Goal: Transaction & Acquisition: Purchase product/service

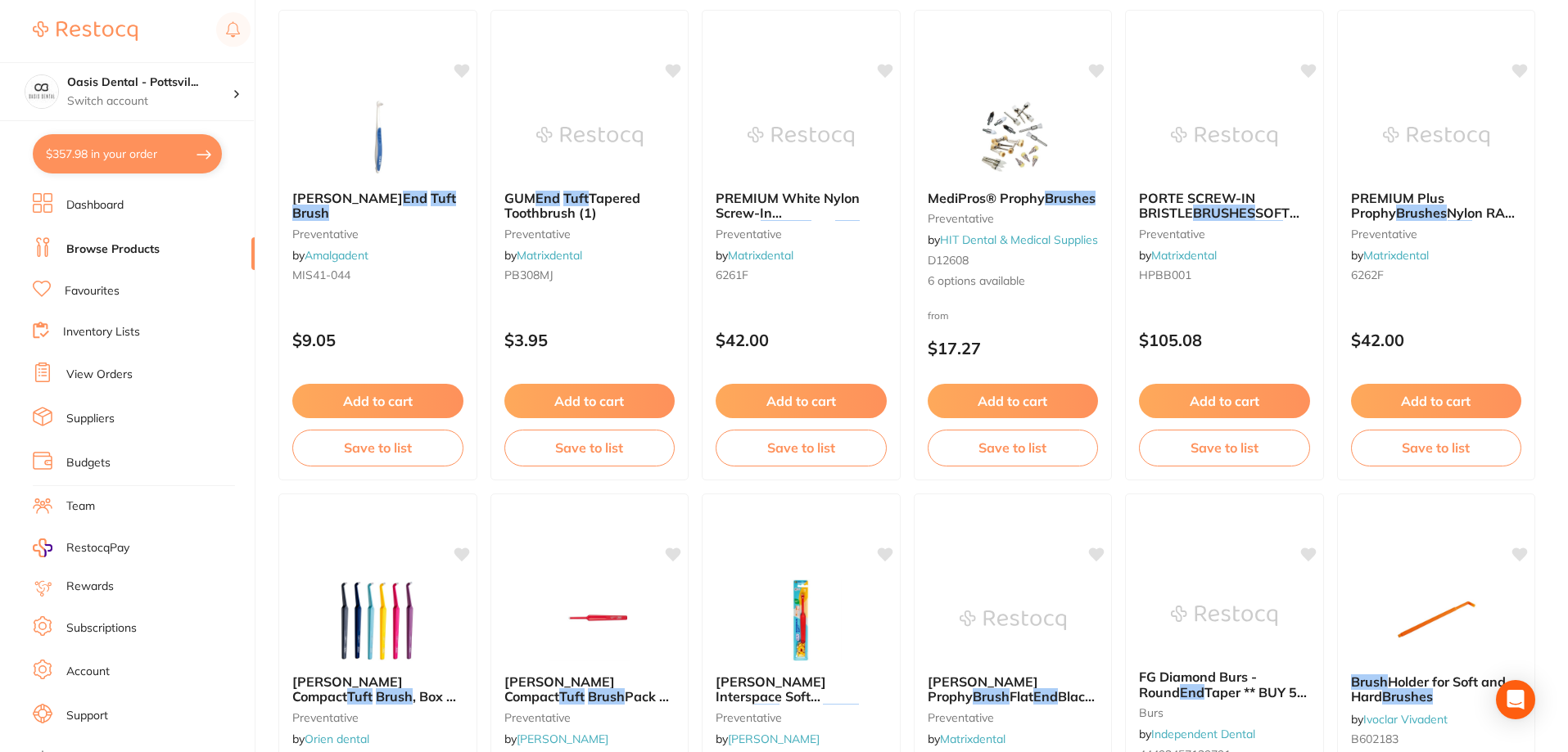
click at [106, 379] on link "View Orders" at bounding box center [99, 374] width 66 height 16
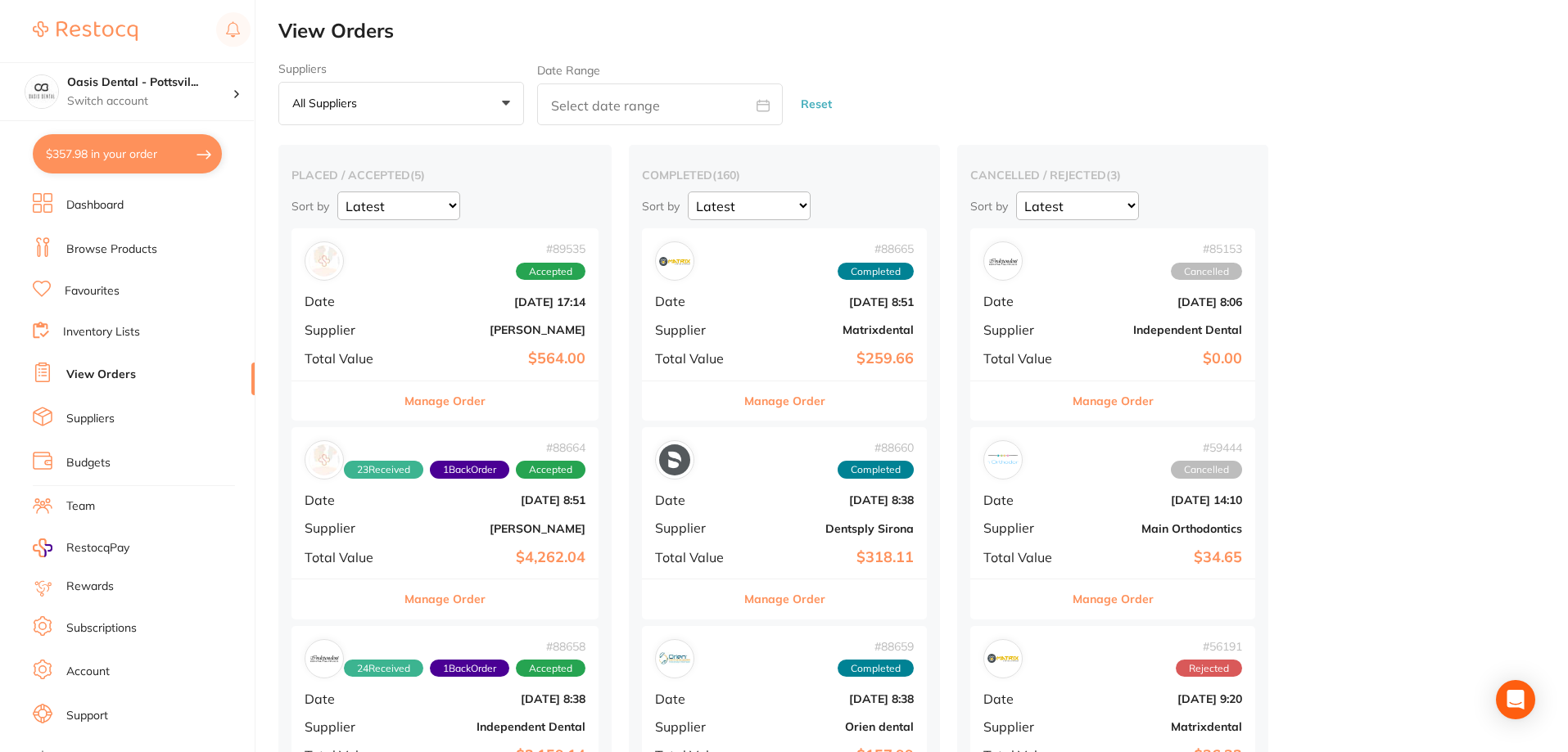
click at [443, 343] on div "# 89535 Accepted Date [DATE] 17:14 Supplier [PERSON_NAME] Total Value $564.00" at bounding box center [445, 304] width 307 height 152
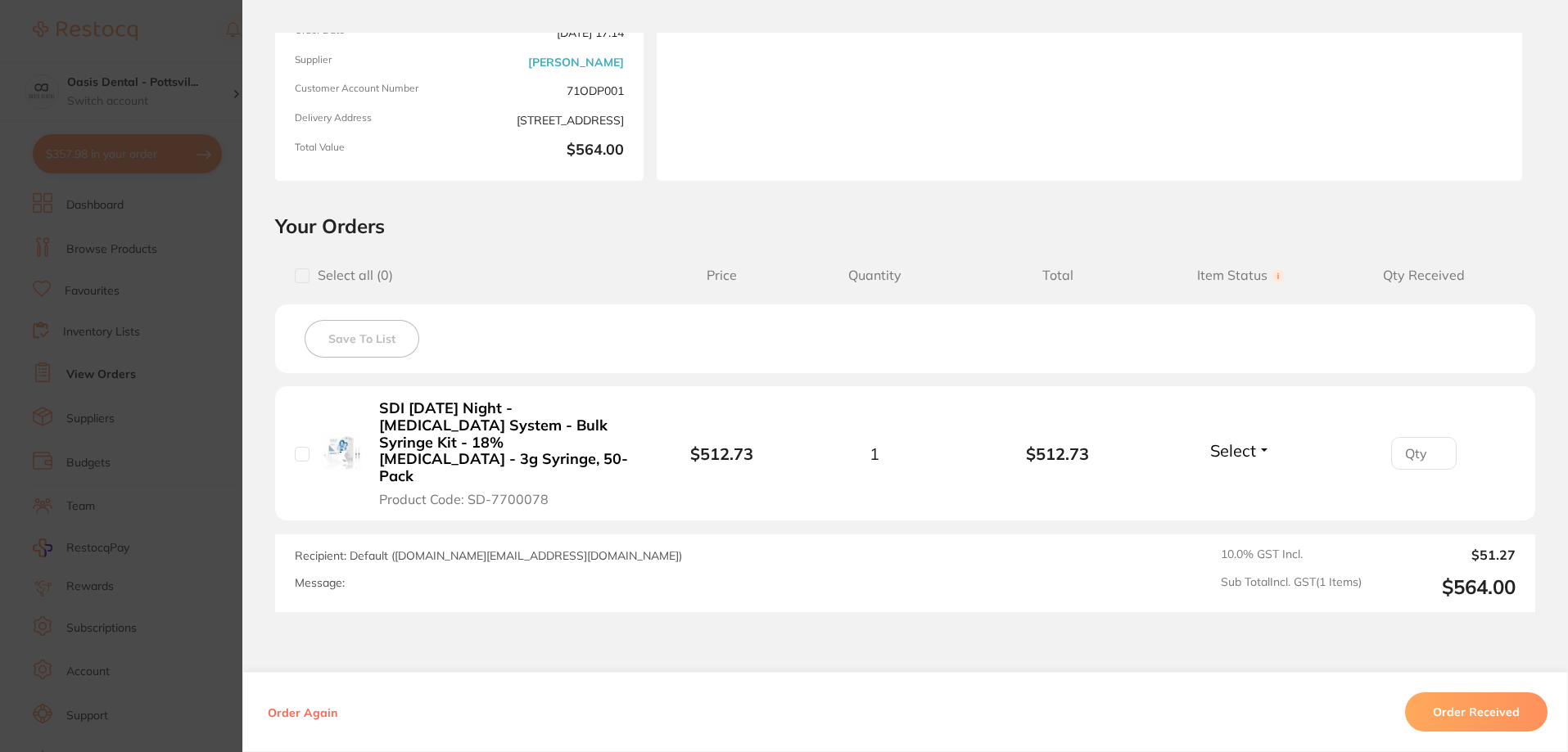
scroll to position [246, 0]
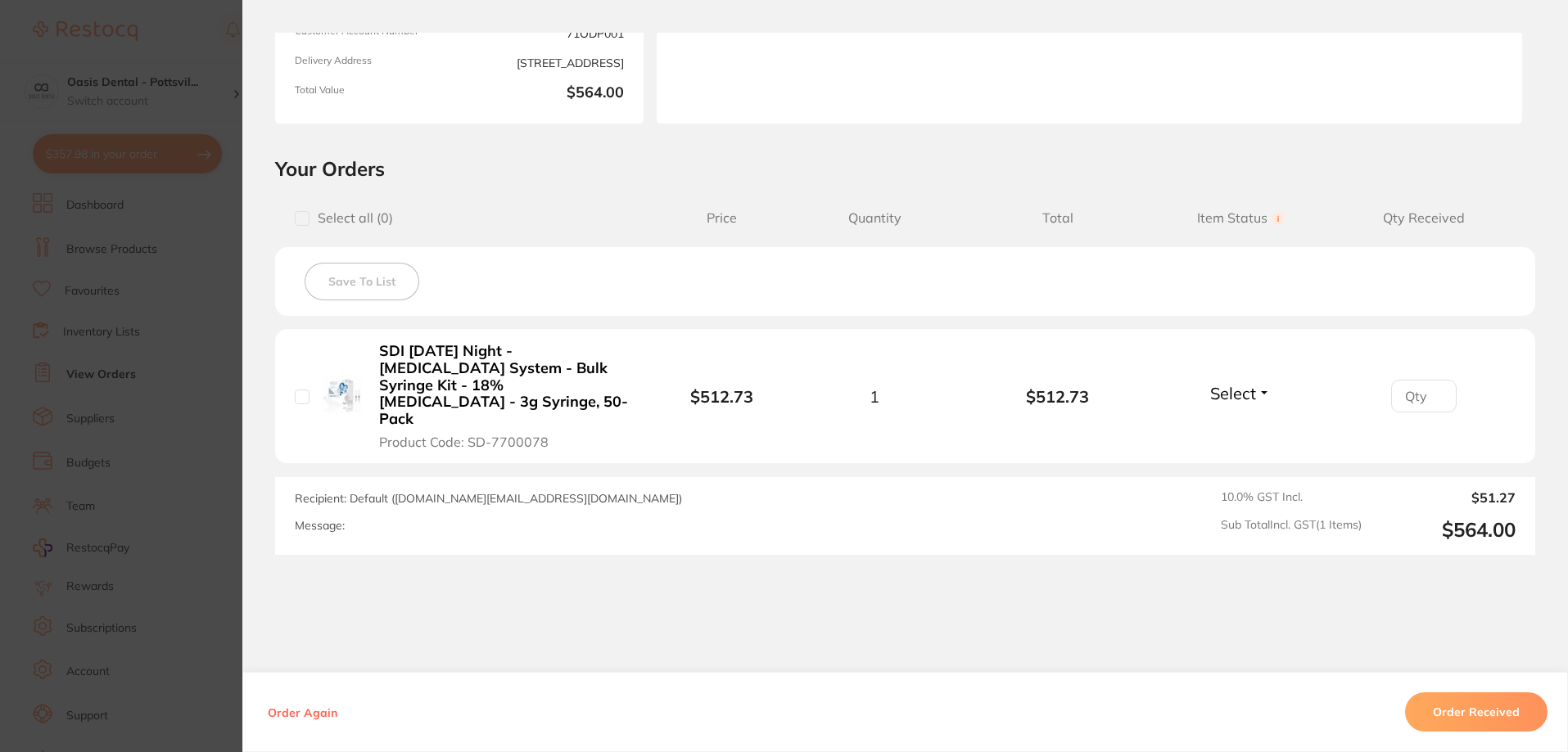
click at [1434, 379] on input "number" at bounding box center [1424, 396] width 66 height 33
type input "1"
click at [1433, 385] on input "1" at bounding box center [1424, 396] width 66 height 33
click at [1229, 386] on span "Select" at bounding box center [1232, 393] width 46 height 21
click at [1234, 423] on span "Received" at bounding box center [1240, 429] width 41 height 12
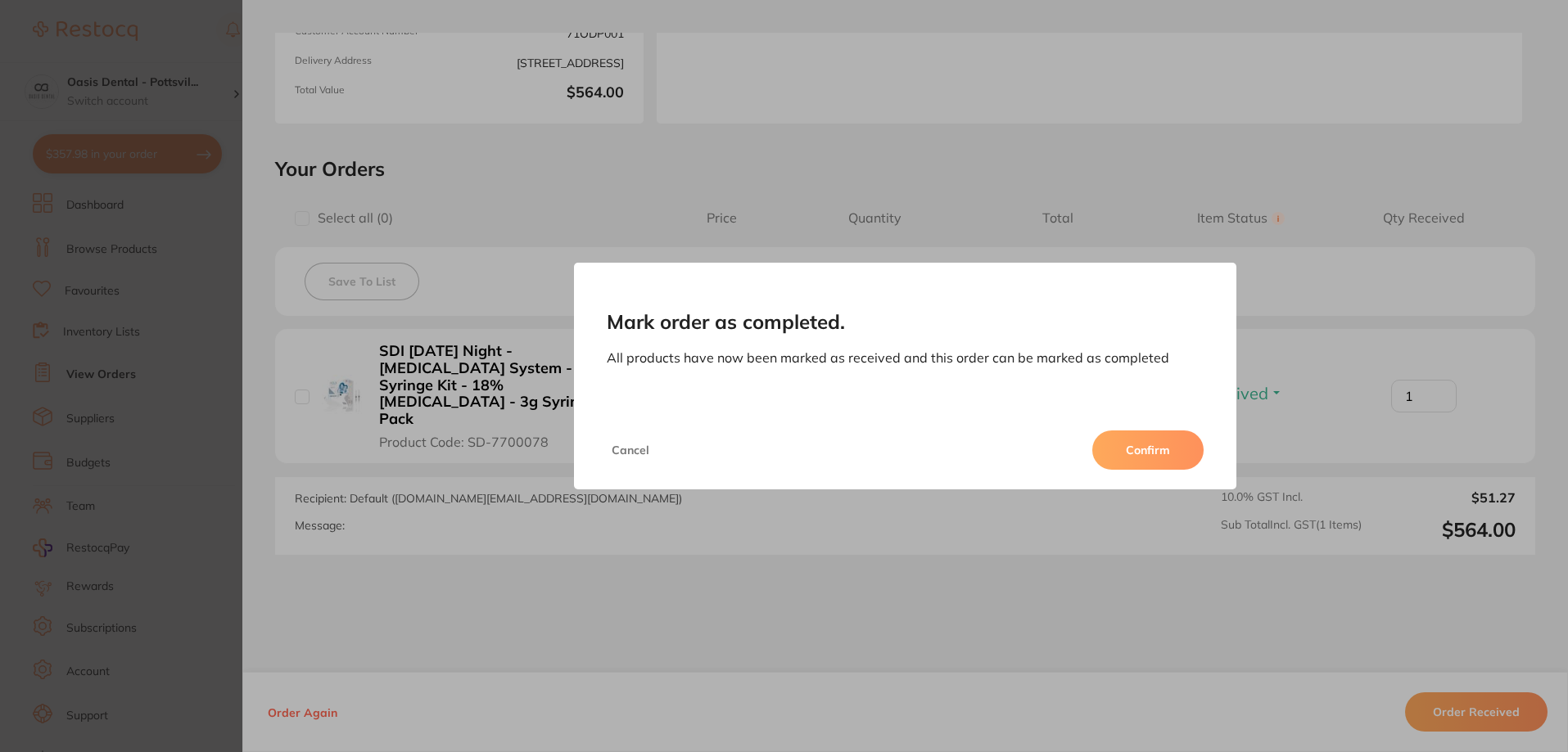
click at [1157, 448] on button "Confirm" at bounding box center [1147, 450] width 111 height 40
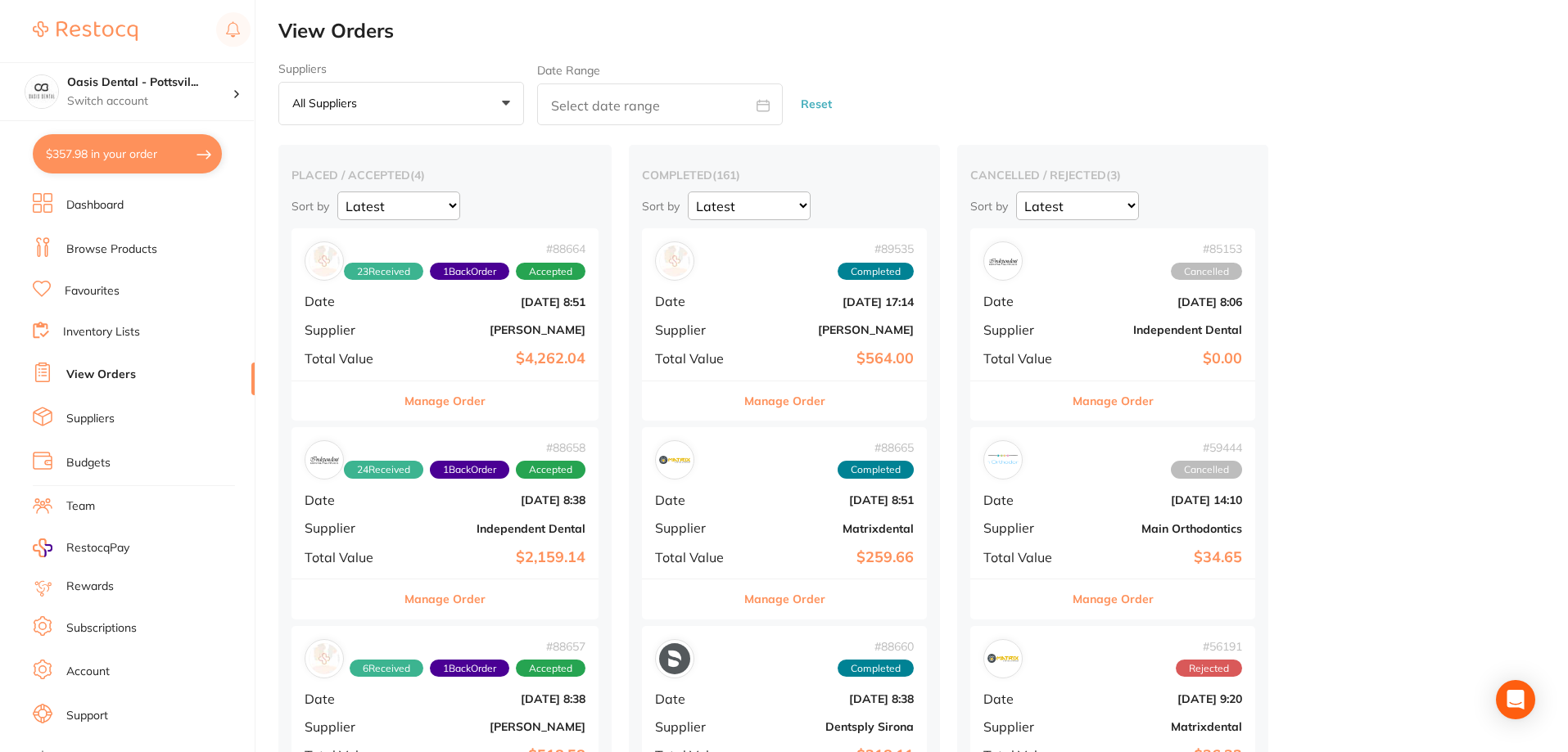
click at [122, 249] on link "Browse Products" at bounding box center [111, 249] width 91 height 16
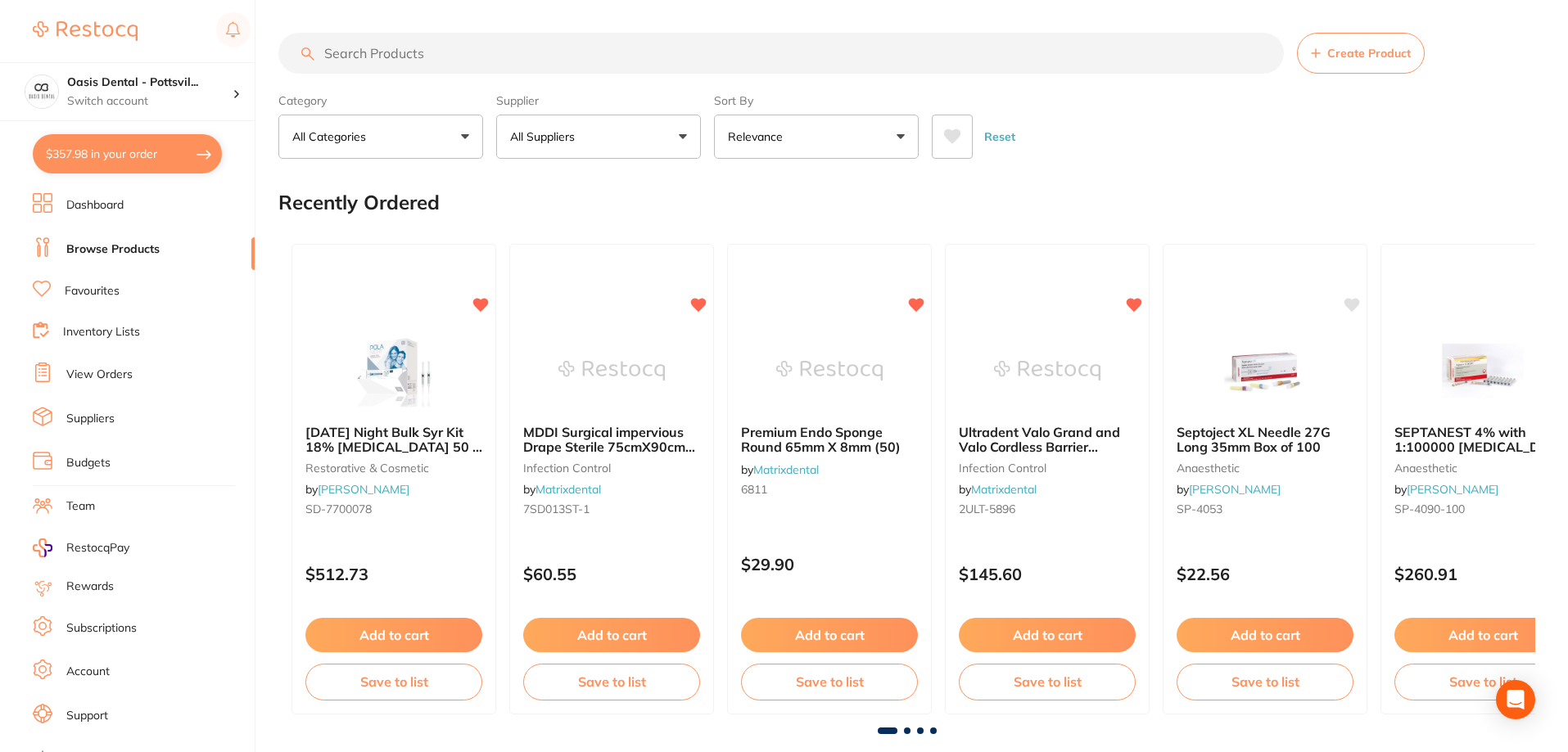
click at [368, 59] on input "search" at bounding box center [781, 53] width 1006 height 41
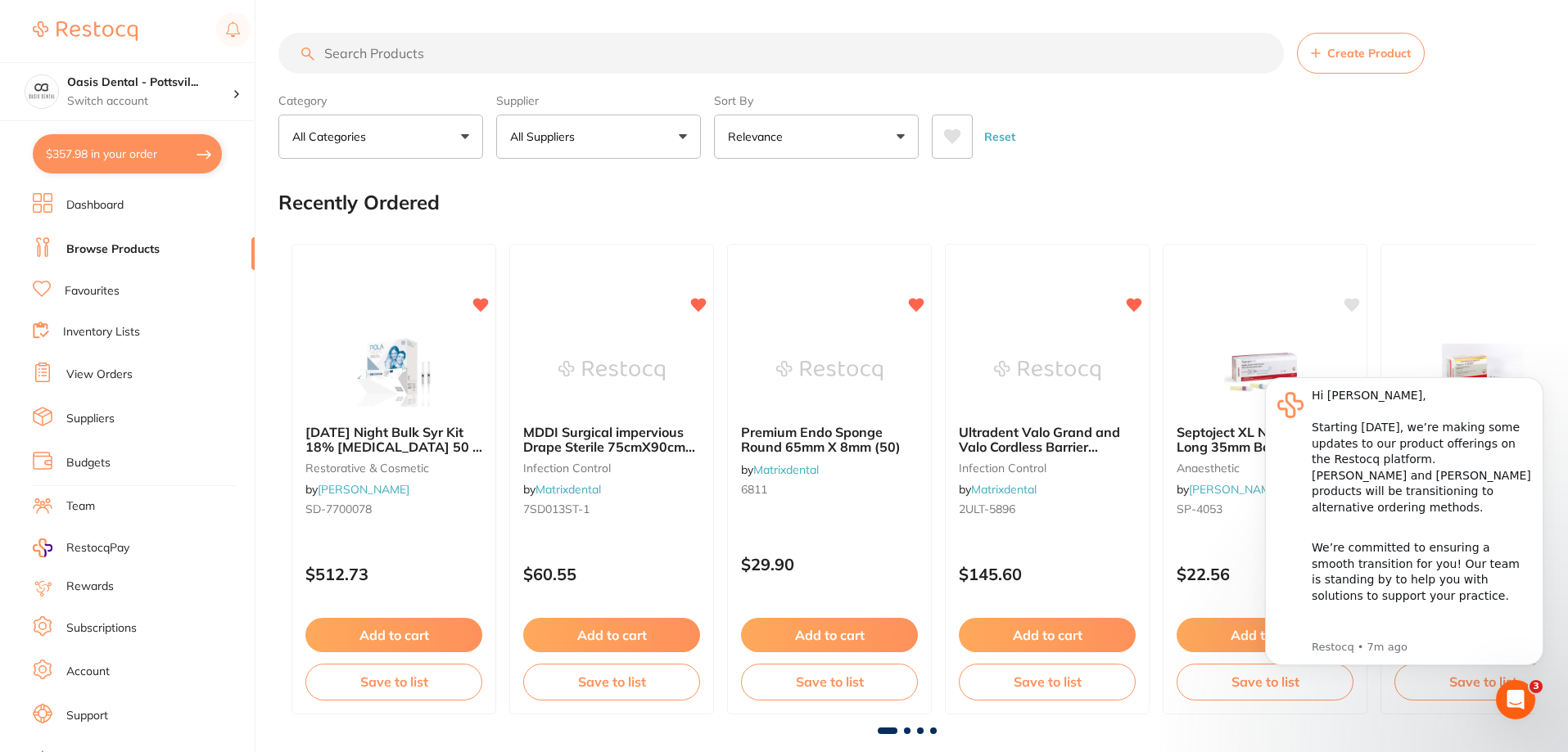
click at [365, 58] on input "search" at bounding box center [781, 53] width 1006 height 41
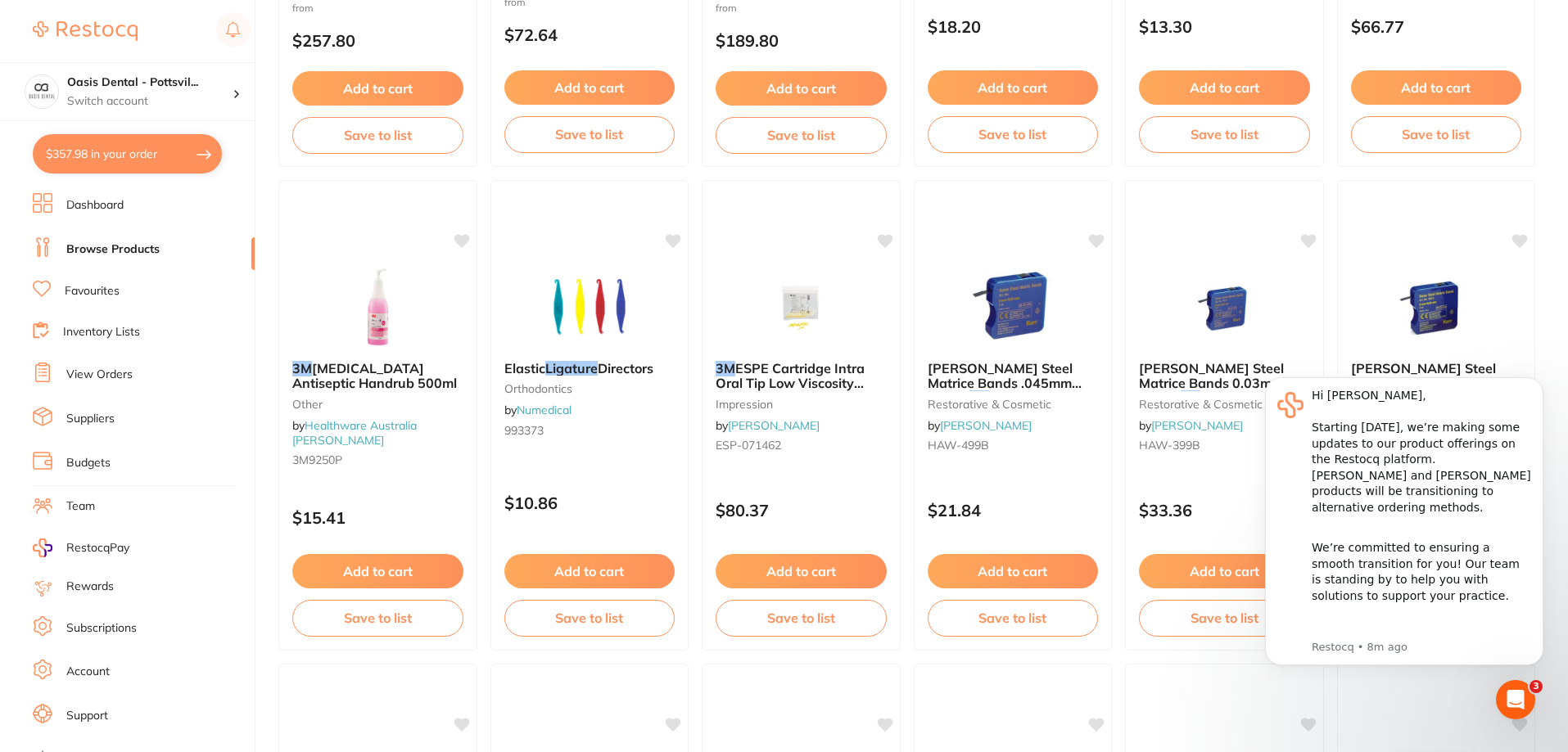
scroll to position [1228, 0]
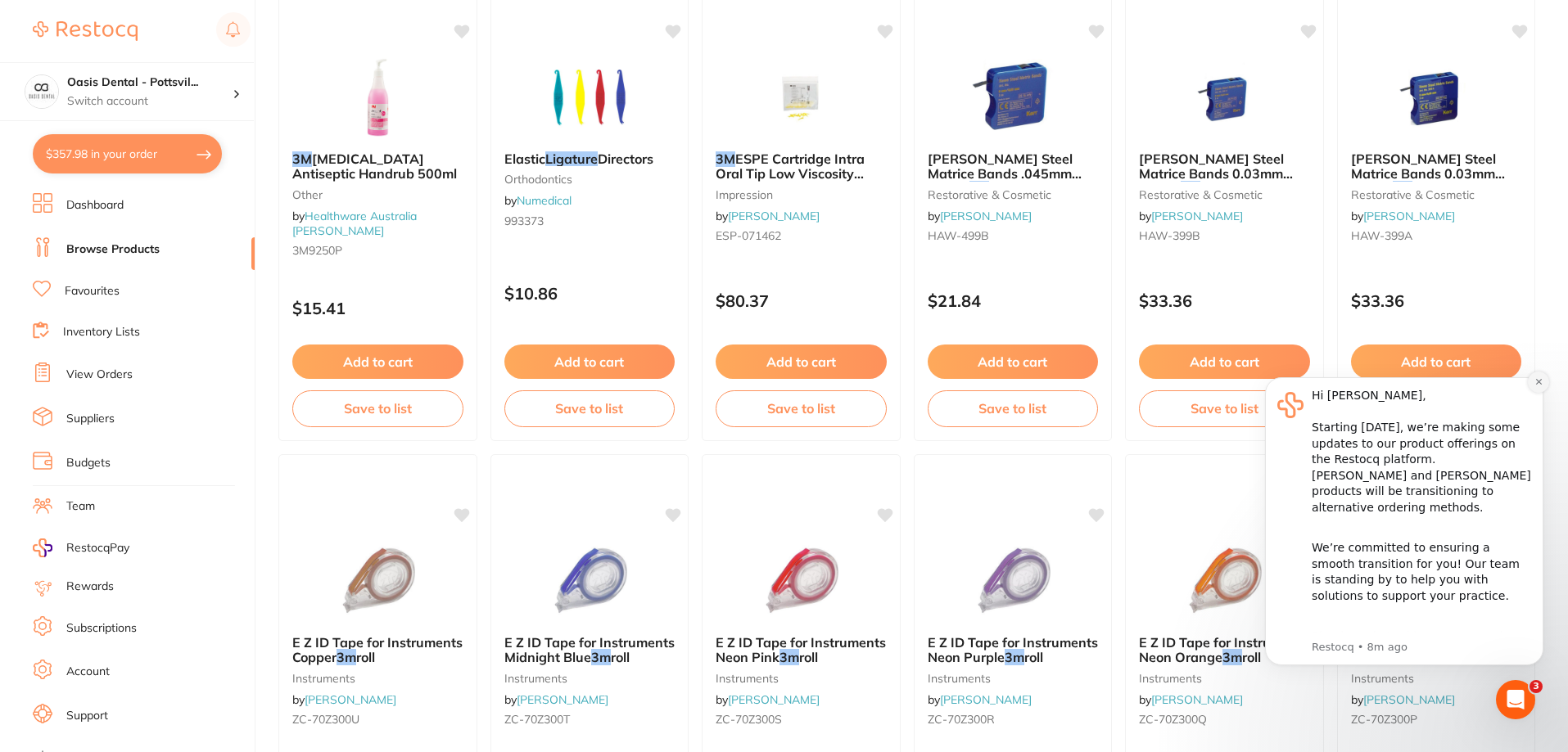
click at [1539, 389] on button "Dismiss notification" at bounding box center [1538, 382] width 22 height 22
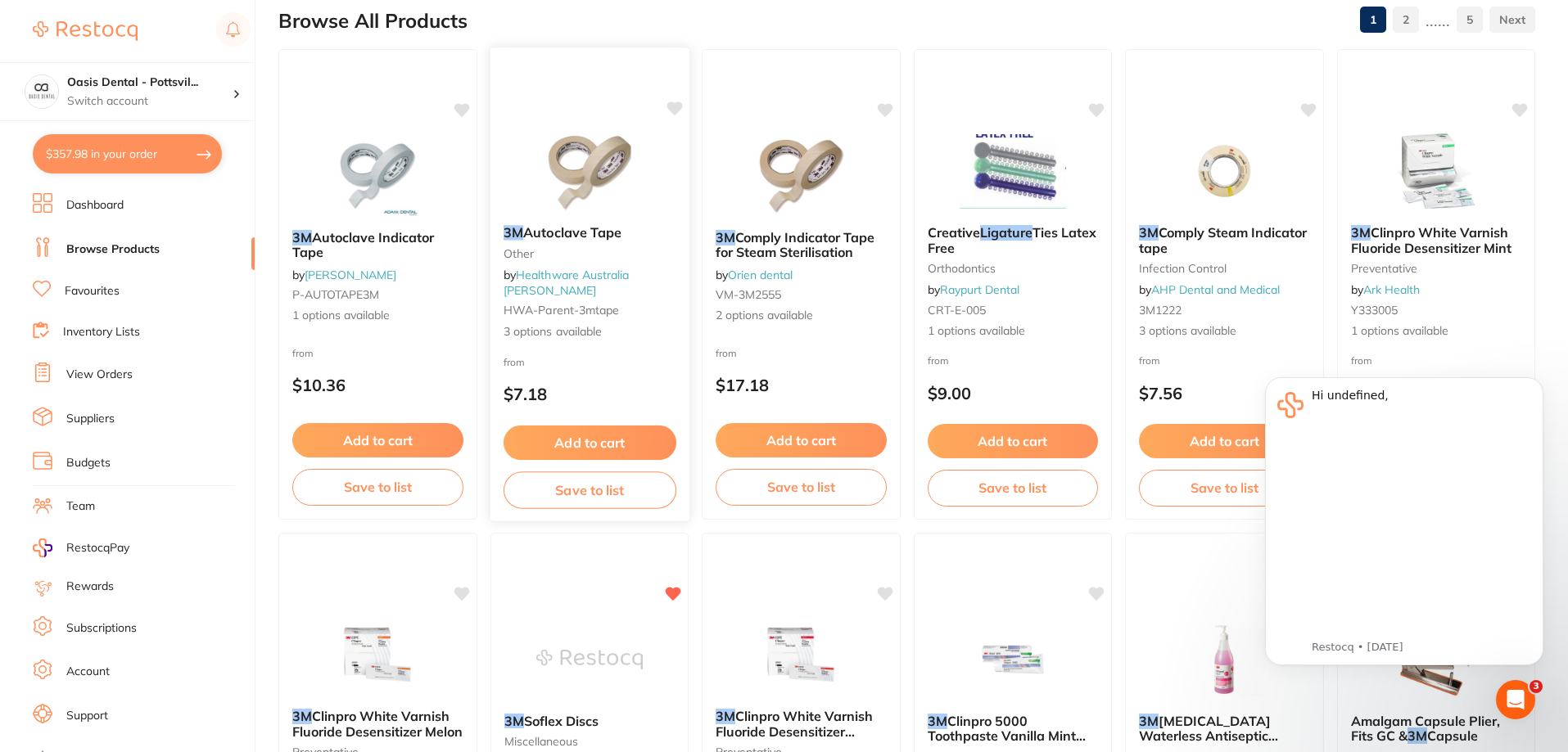
scroll to position [0, 0]
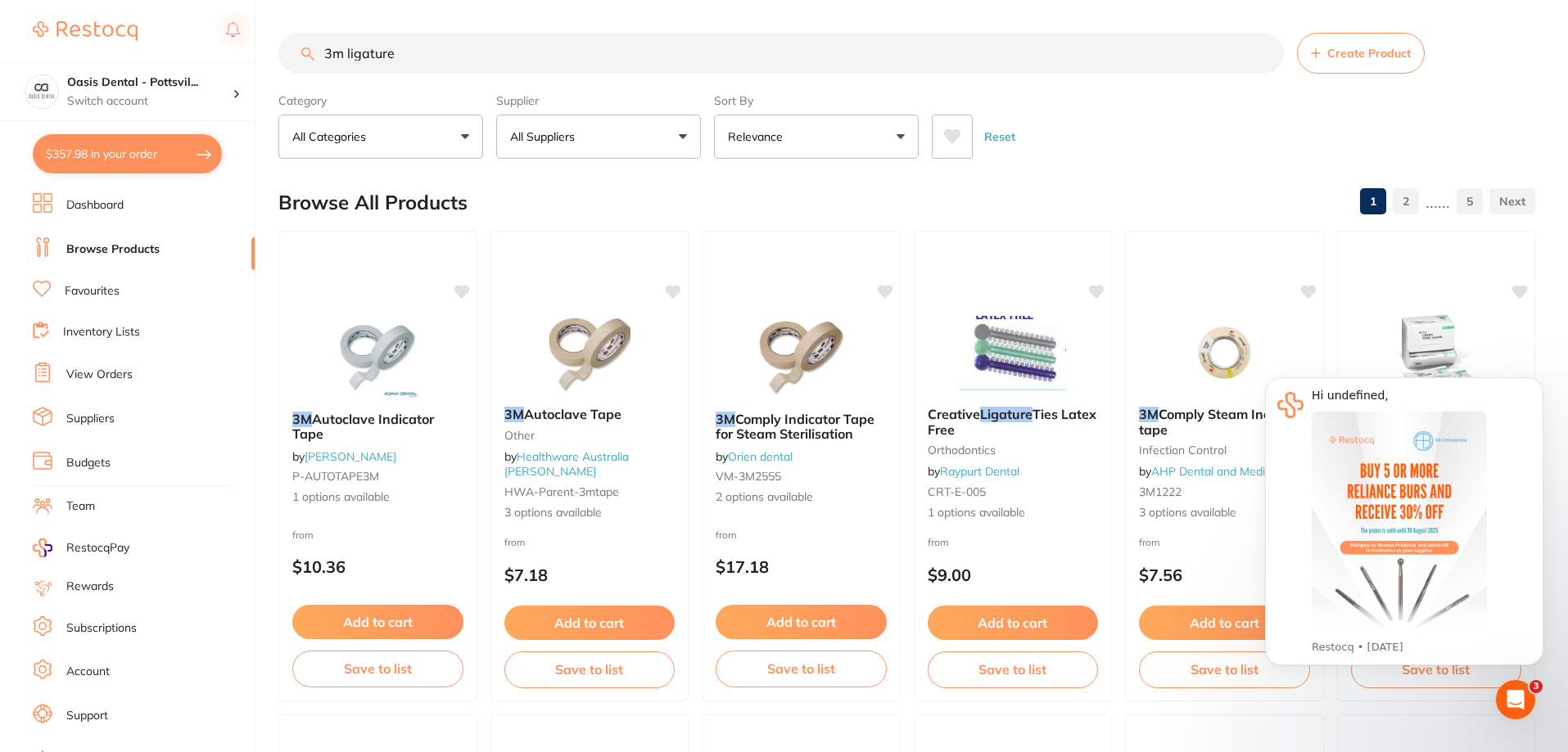
click at [347, 53] on input "3m ligature" at bounding box center [781, 53] width 1006 height 41
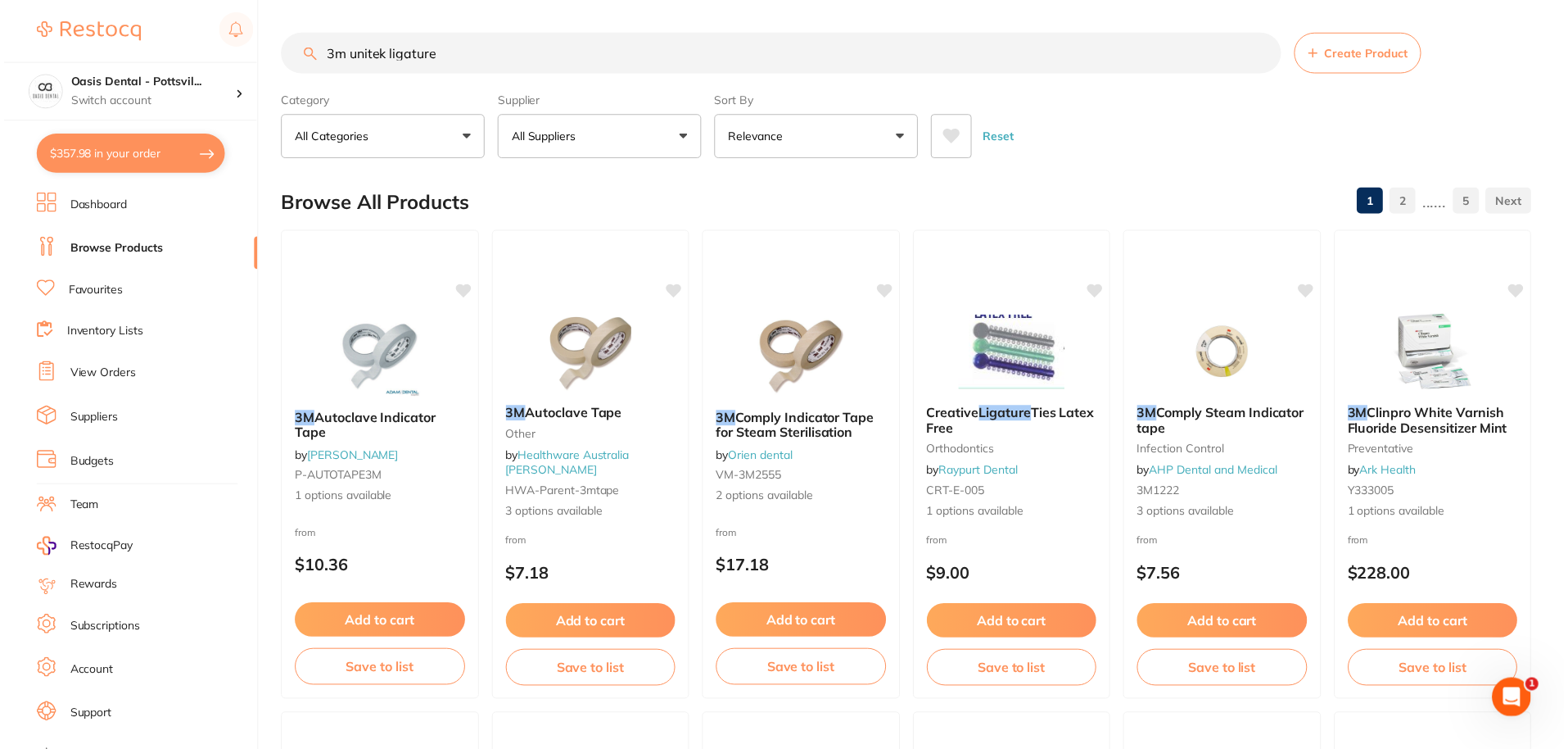
scroll to position [1, 0]
drag, startPoint x: 350, startPoint y: 54, endPoint x: 559, endPoint y: 66, distance: 209.3
click at [559, 66] on input "3m unitek ligature" at bounding box center [781, 53] width 1006 height 41
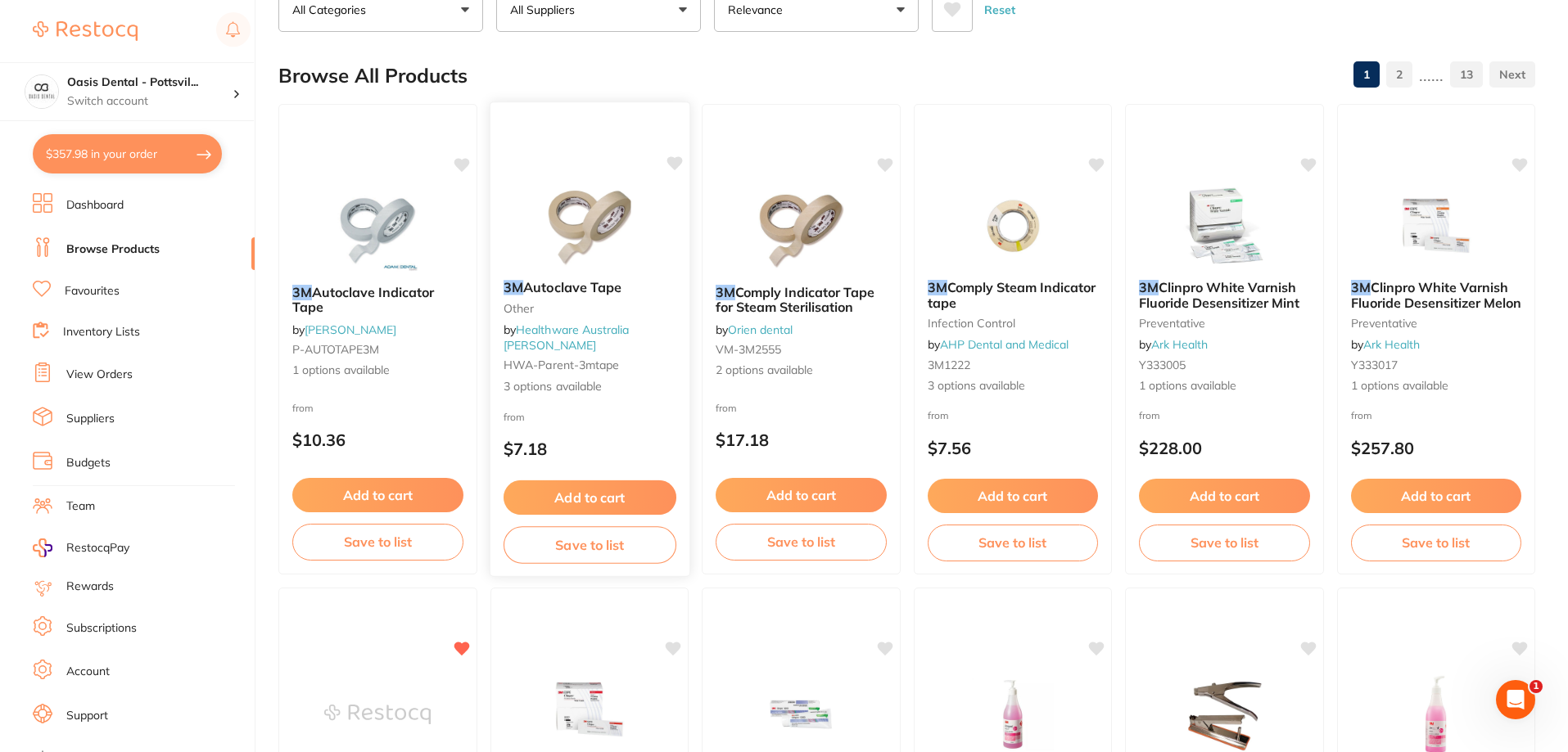
scroll to position [0, 0]
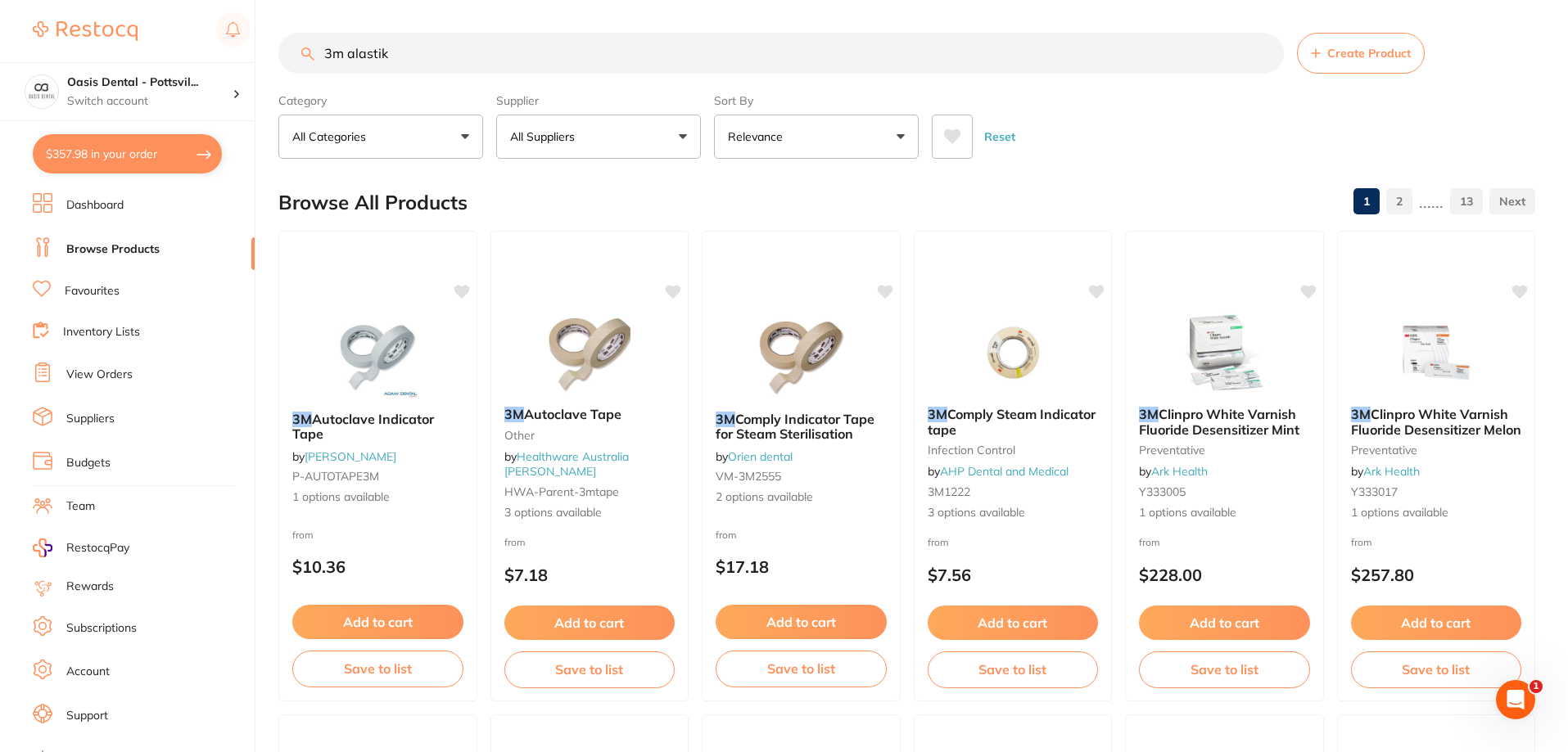
click at [611, 139] on button "All Suppliers" at bounding box center [598, 136] width 204 height 44
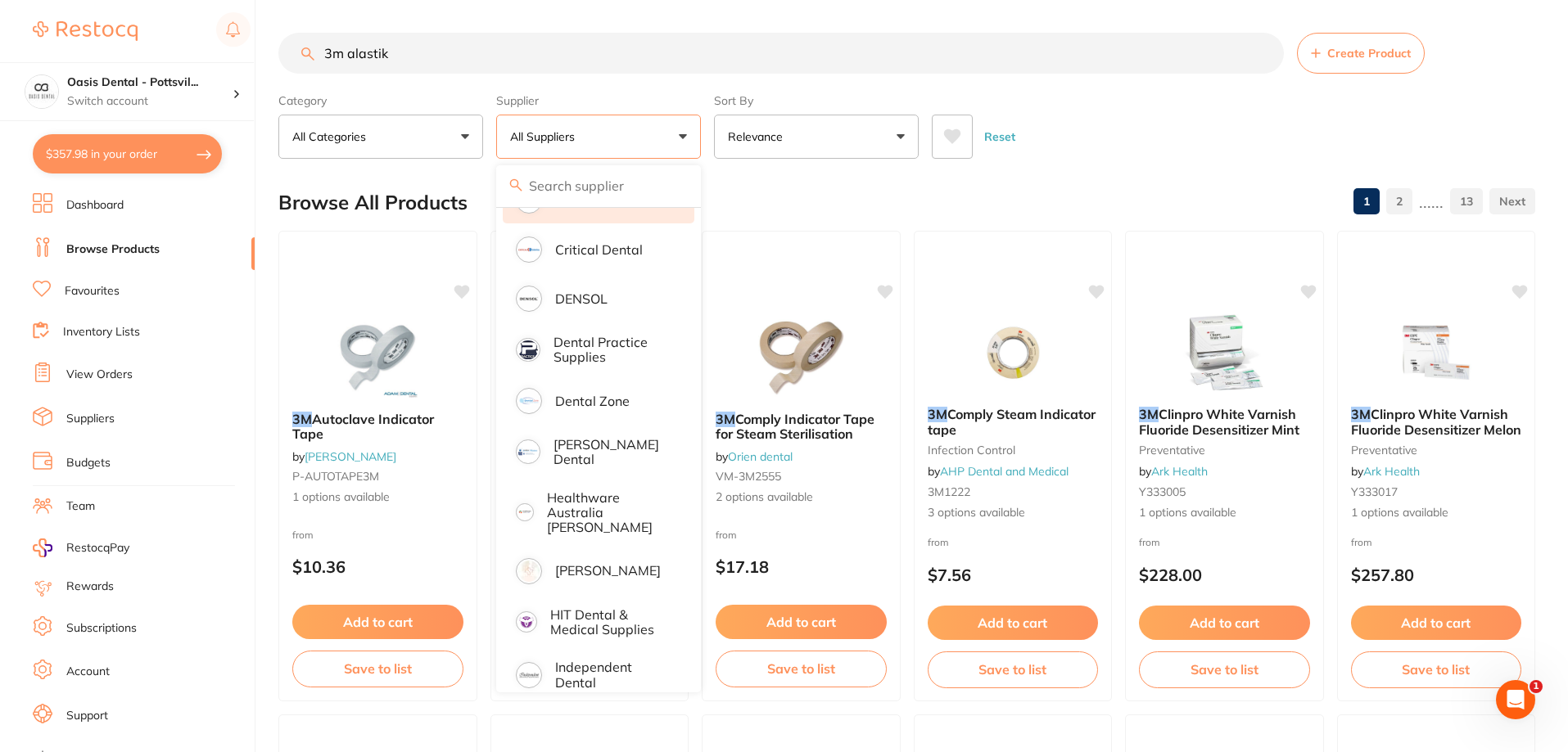
scroll to position [410, 0]
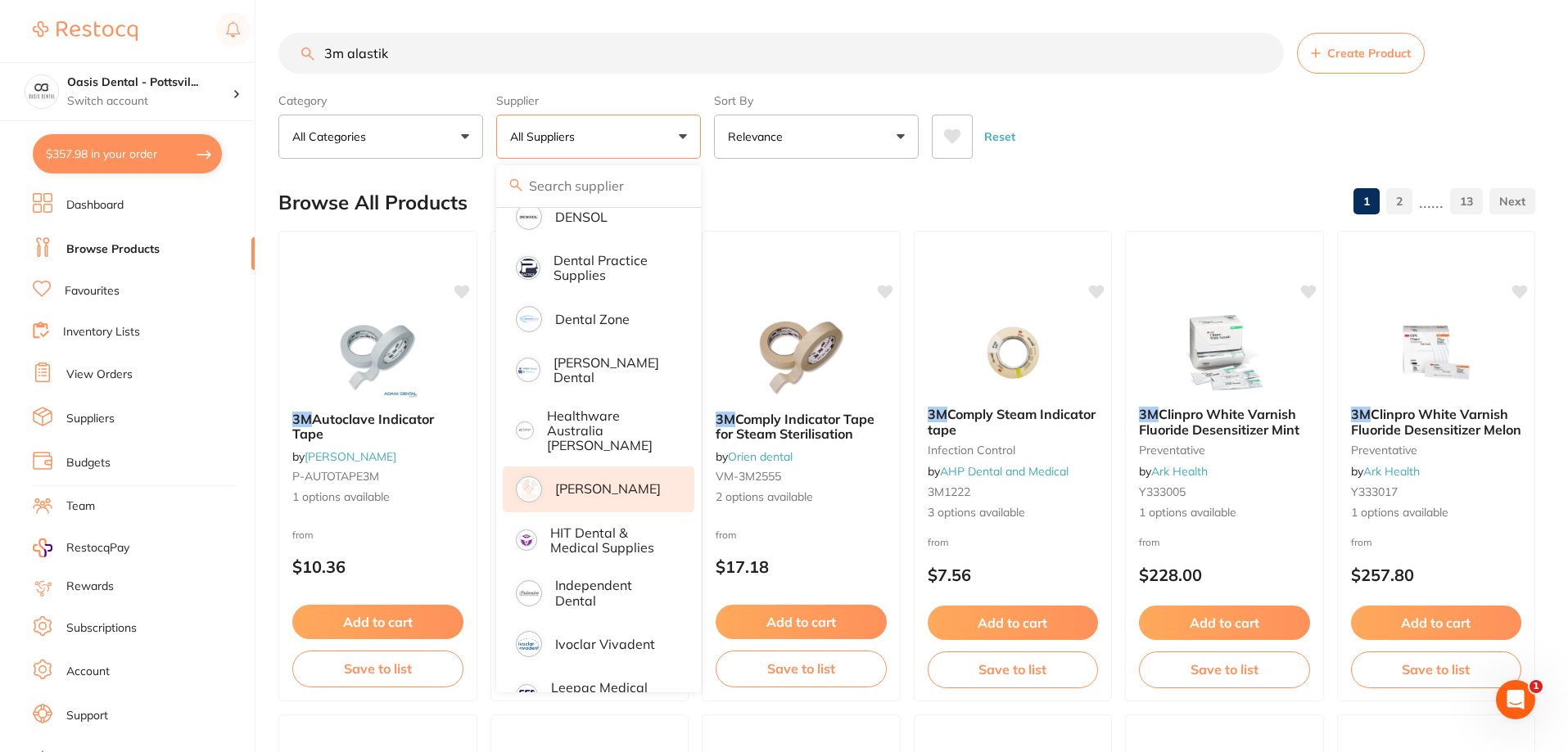
click at [574, 481] on p "[PERSON_NAME]" at bounding box center [608, 488] width 105 height 15
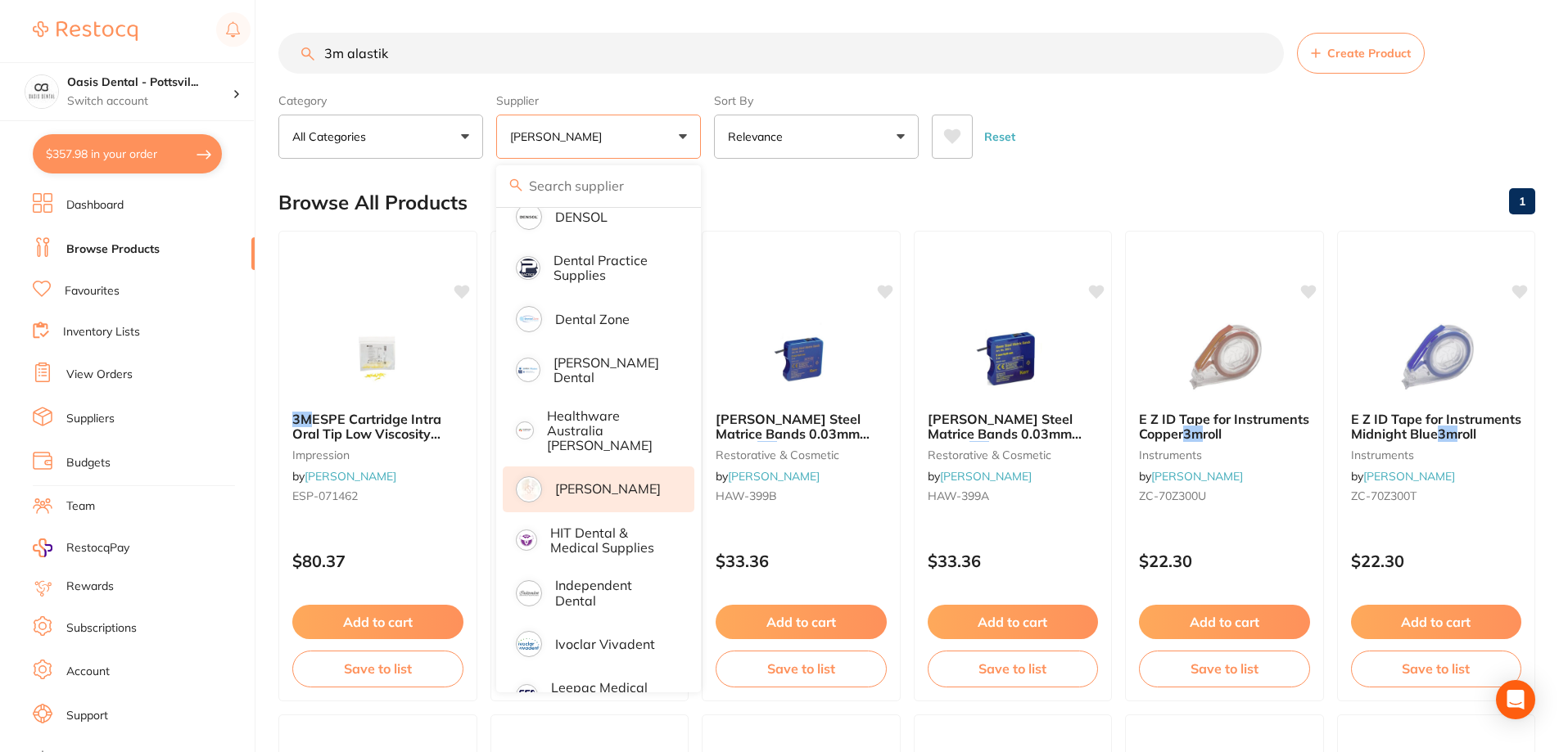
click at [970, 197] on div "Browse All Products 1" at bounding box center [906, 203] width 1257 height 55
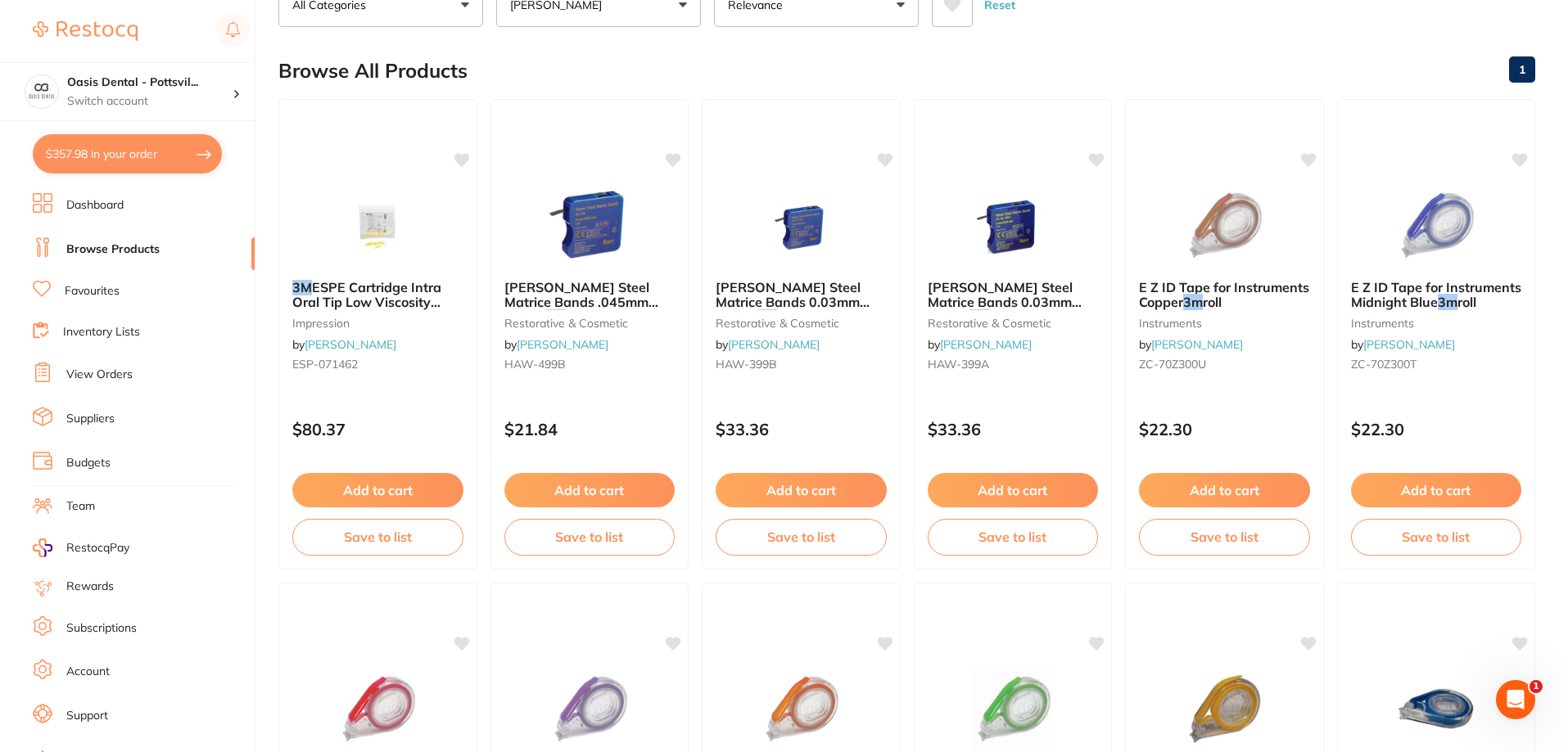
scroll to position [0, 0]
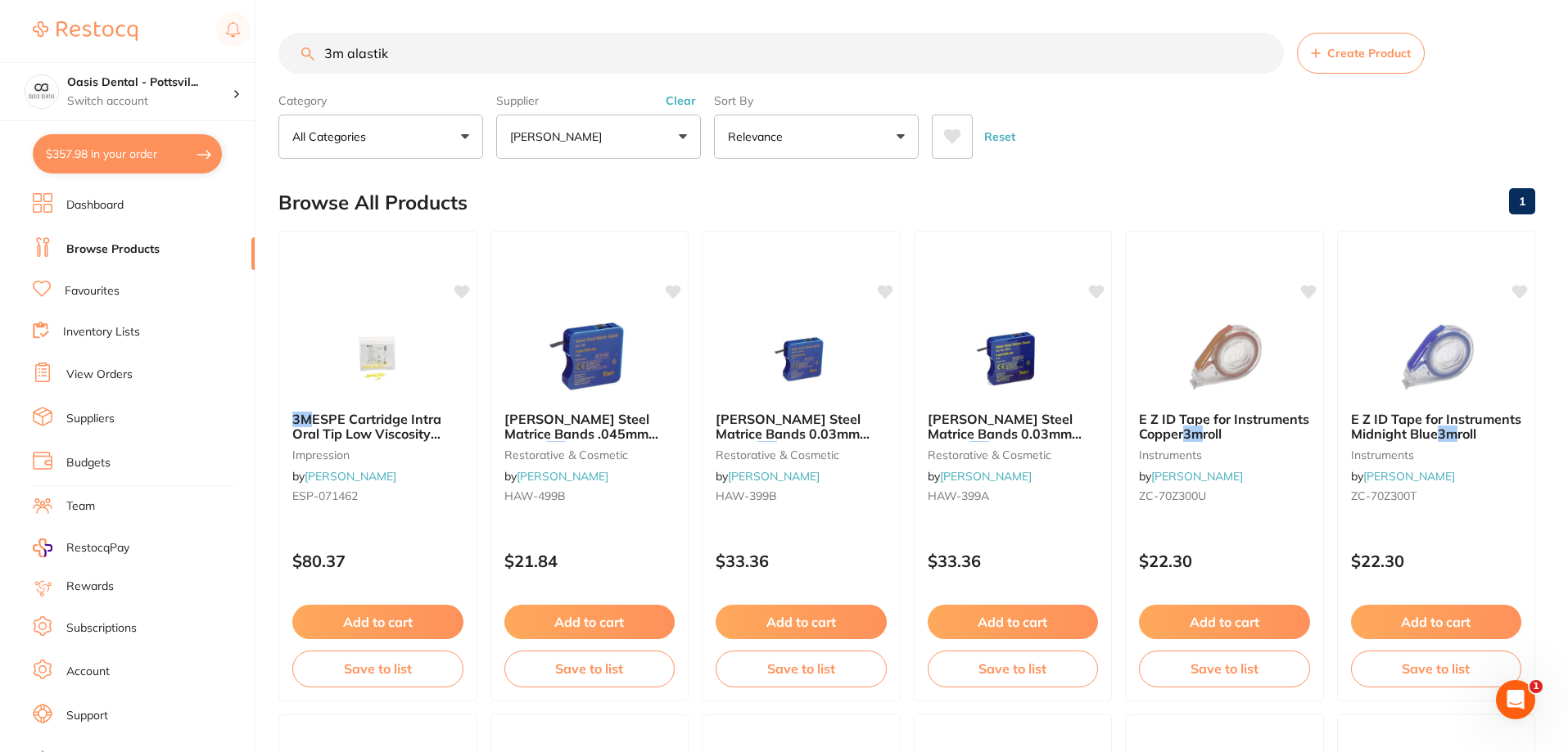
click at [681, 140] on button "[PERSON_NAME]" at bounding box center [598, 136] width 204 height 44
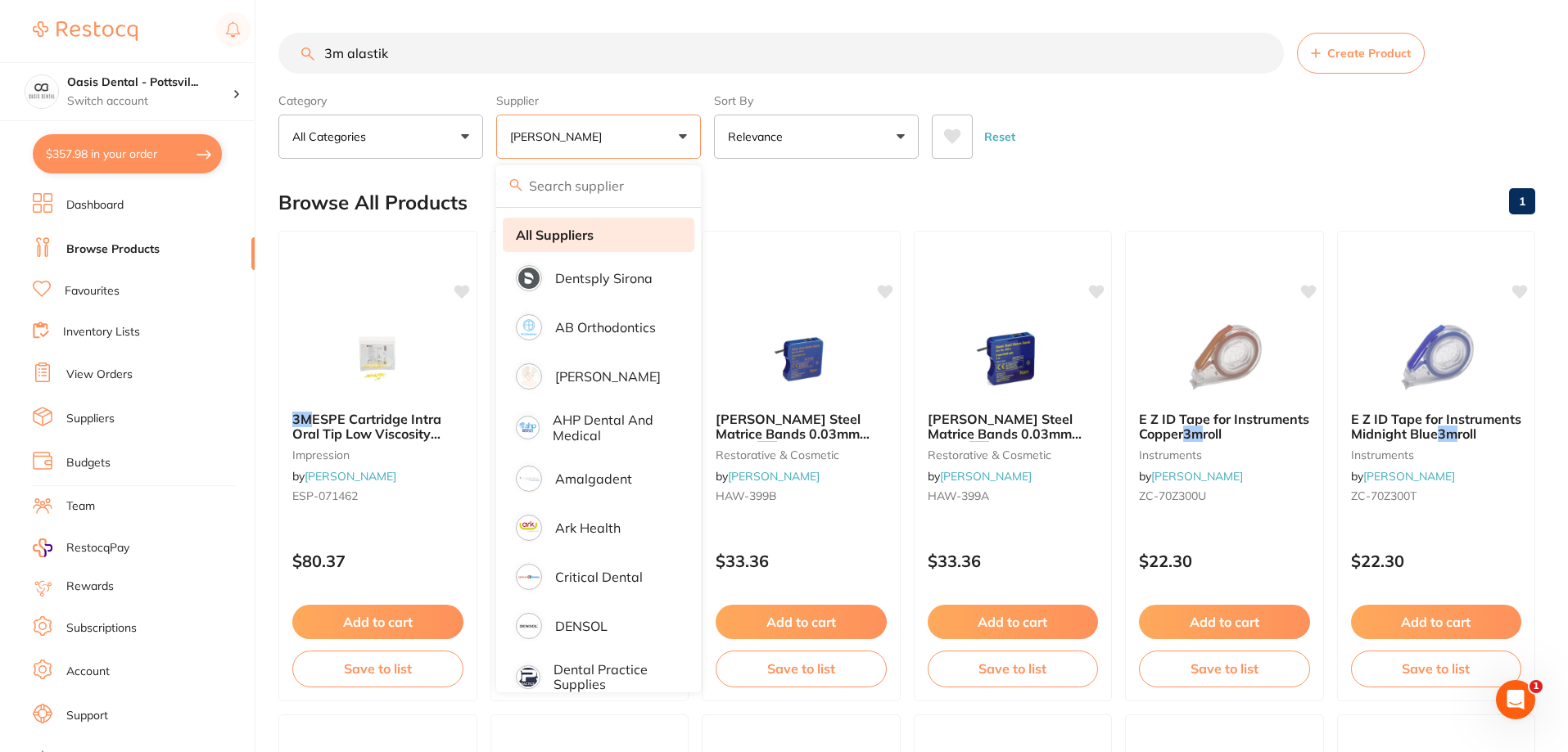
click at [583, 231] on strong "All Suppliers" at bounding box center [555, 235] width 78 height 15
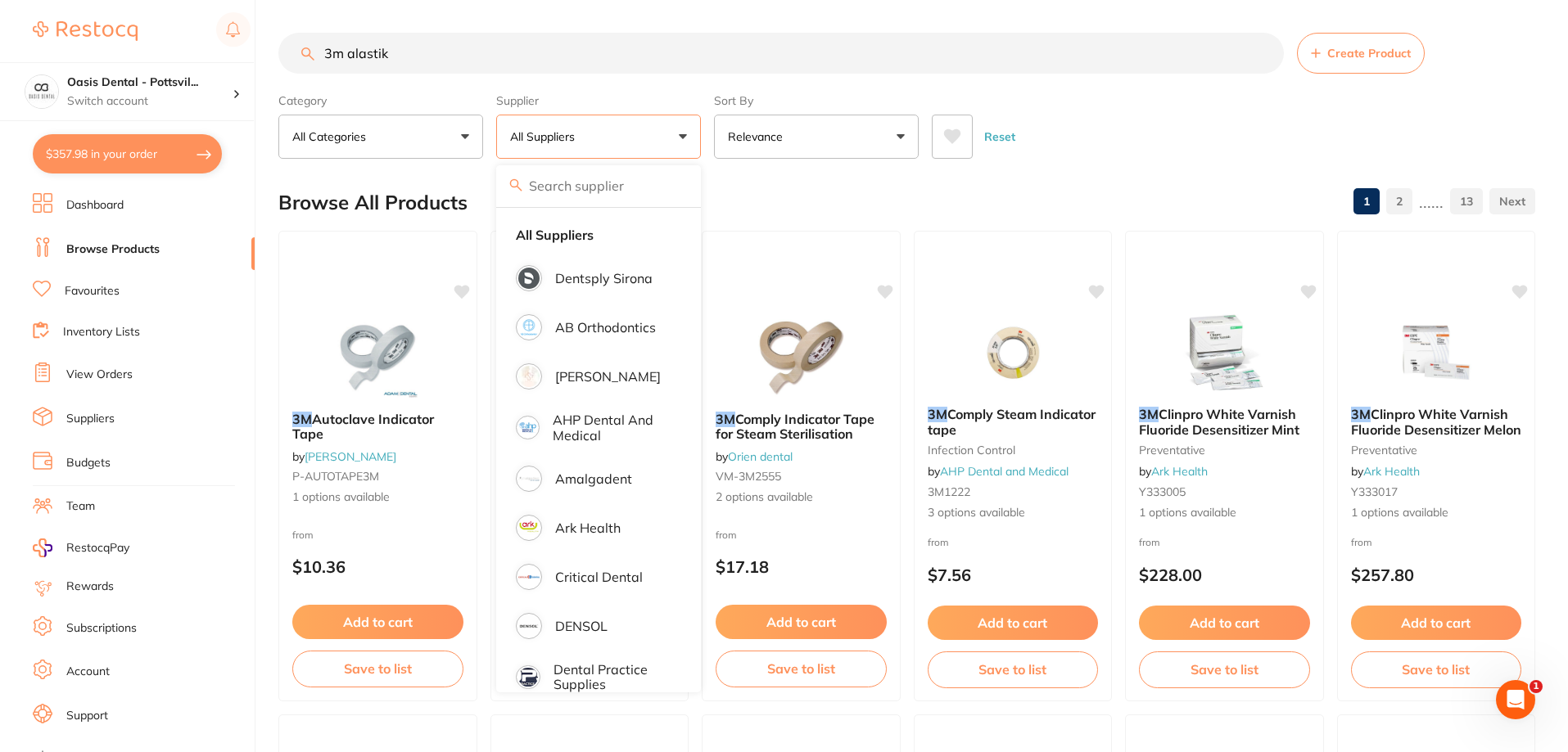
drag, startPoint x: 423, startPoint y: 55, endPoint x: 333, endPoint y: 52, distance: 90.0
click at [337, 58] on input "3m alastik" at bounding box center [781, 53] width 1006 height 41
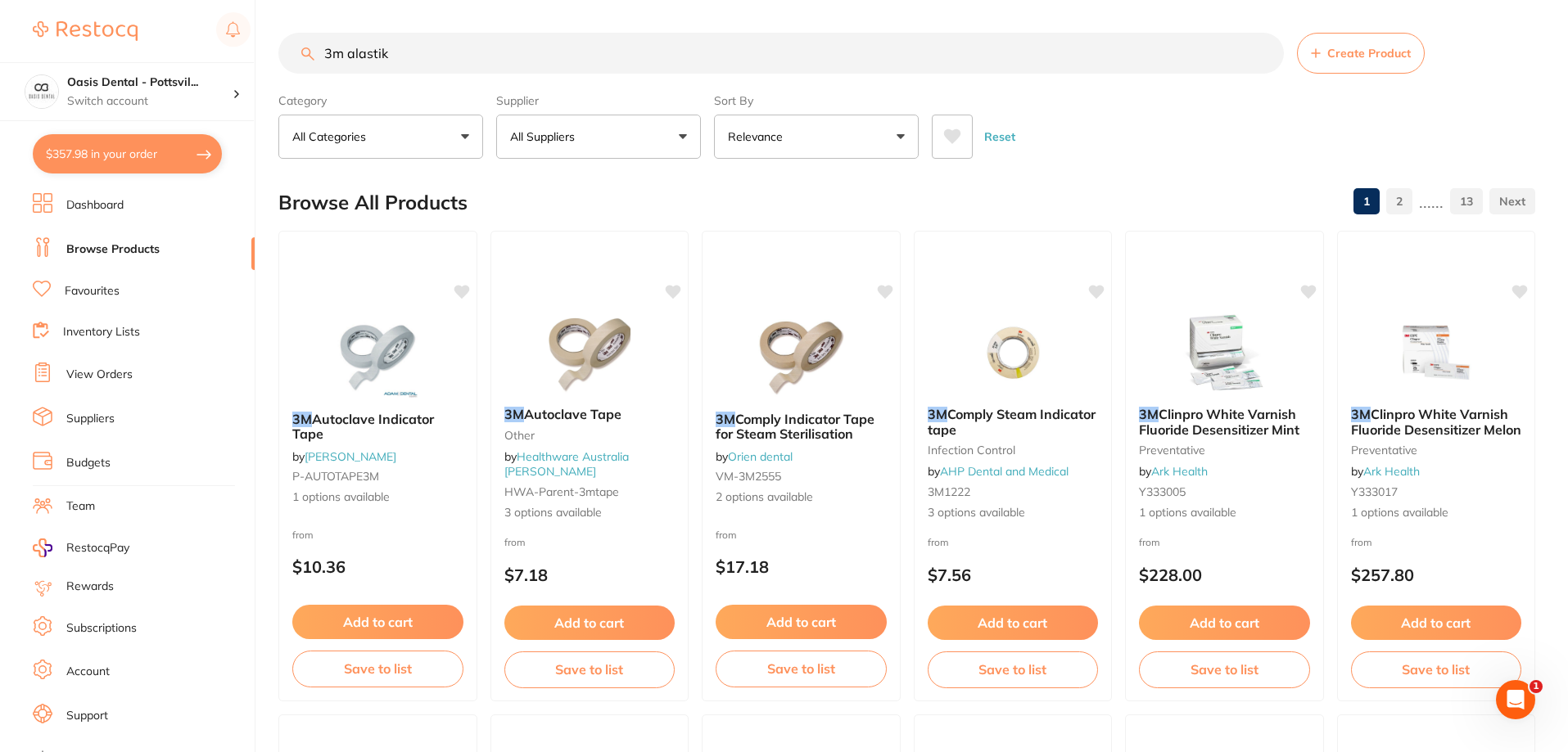
type input "3"
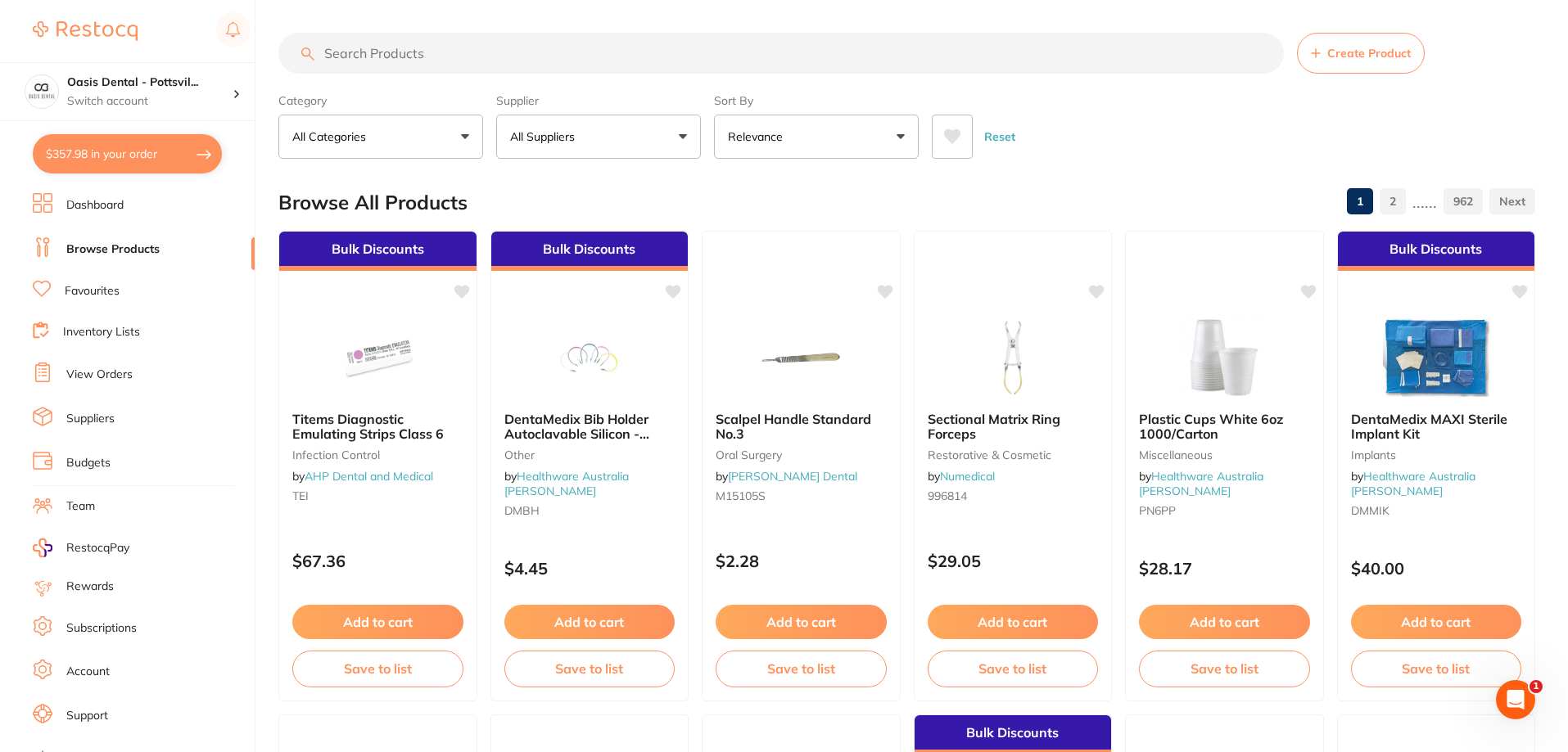
paste input "3M AlastiK Easy-To-Tie Ligatures"
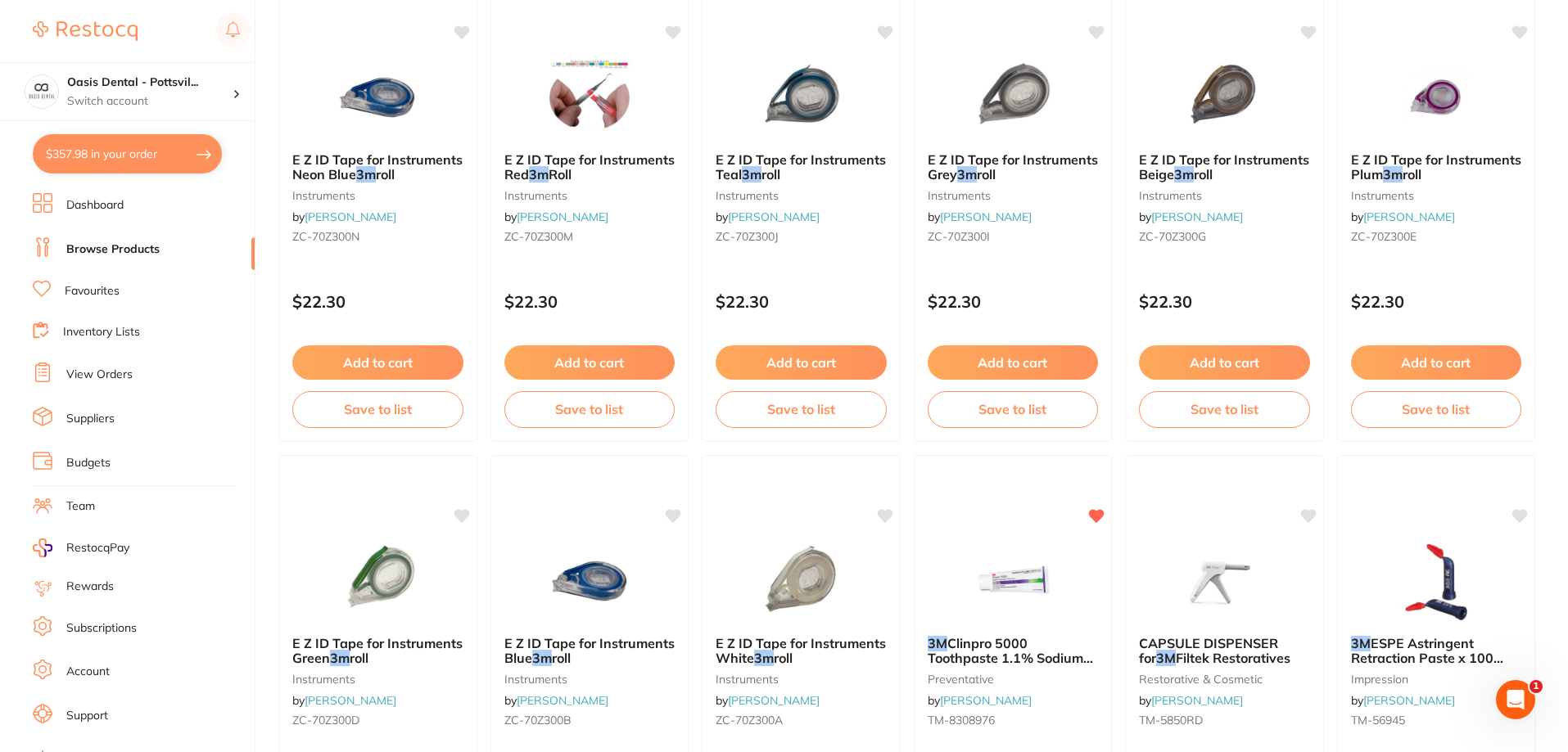
scroll to position [2185, 0]
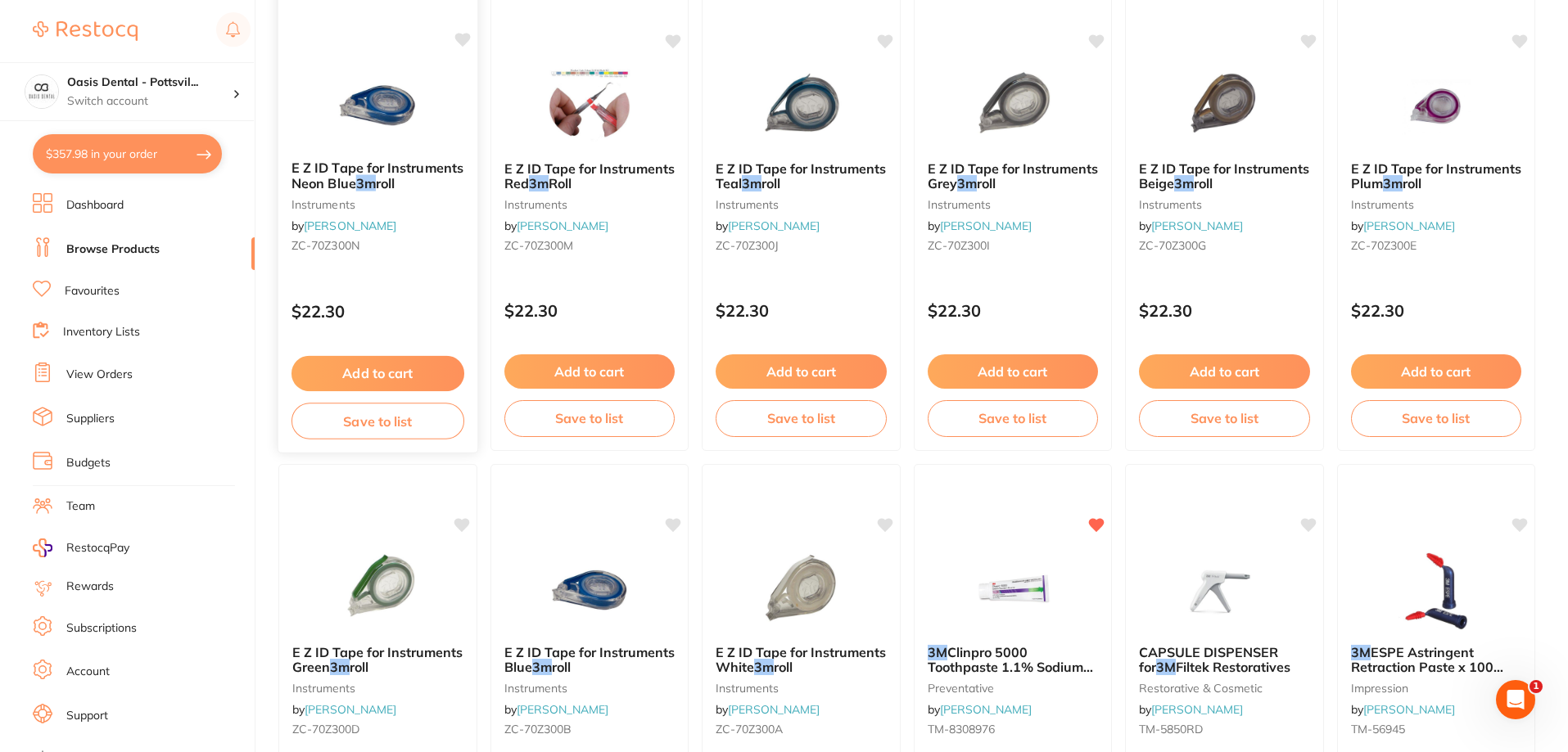
type input "3M AlastiK Easy-To-Tie Ligatures"
click at [110, 295] on link "Favourites" at bounding box center [92, 291] width 55 height 16
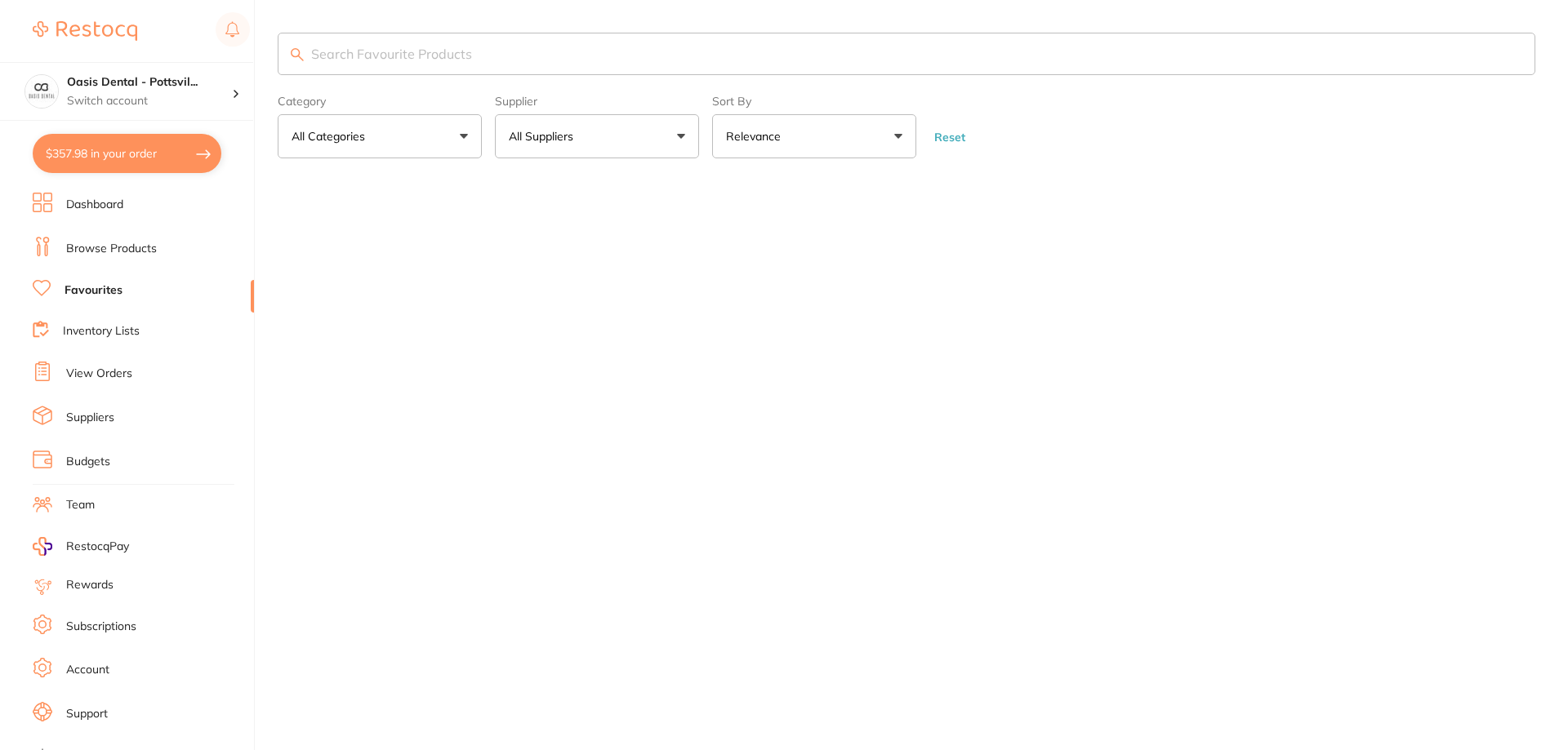
click at [339, 56] on input "search" at bounding box center [907, 53] width 1258 height 42
drag, startPoint x: 309, startPoint y: 56, endPoint x: 570, endPoint y: 69, distance: 261.3
click at [569, 67] on input "ligatures" at bounding box center [907, 53] width 1258 height 42
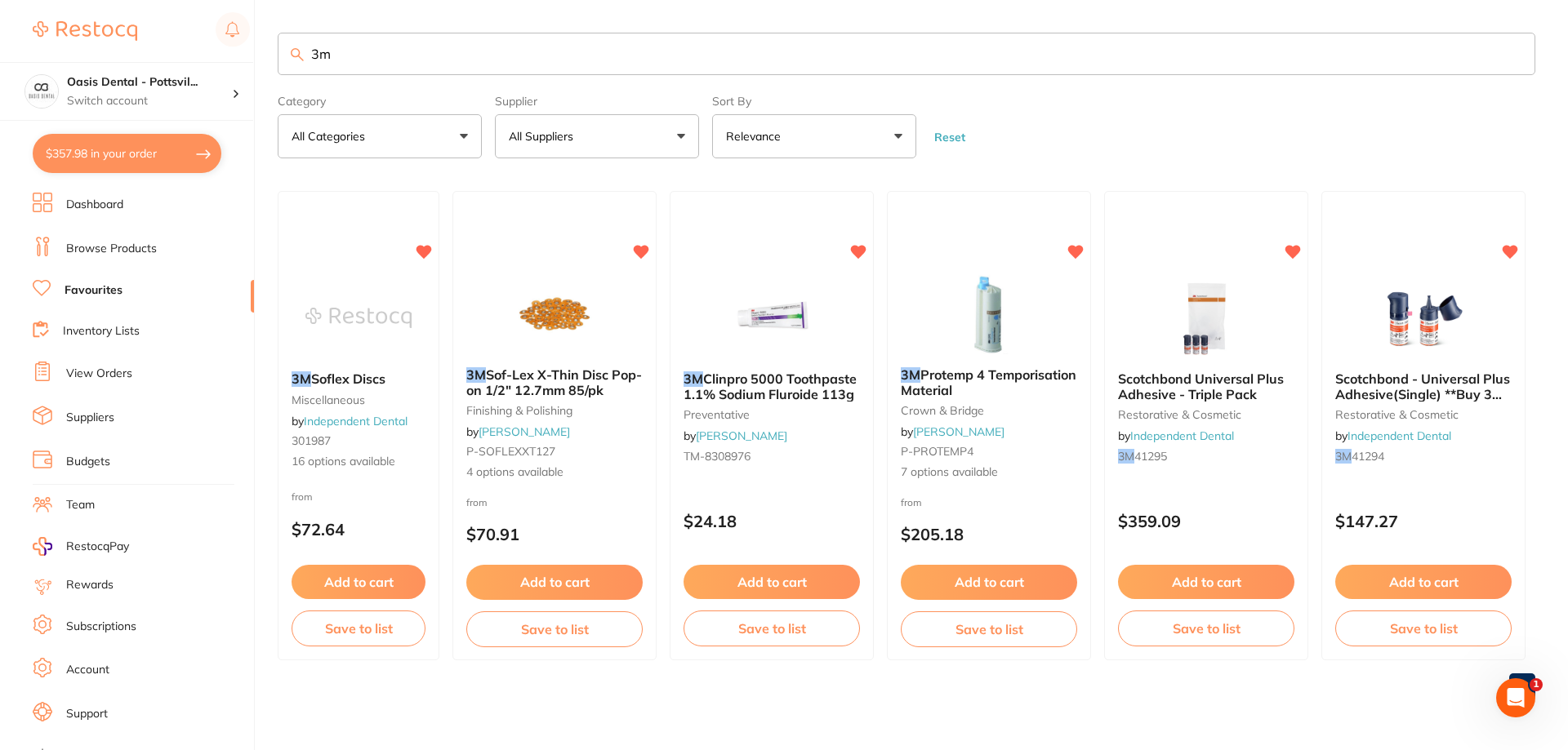
paste input "3M AlastiK Easy-To-Tie Ligatures"
drag, startPoint x: 333, startPoint y: 54, endPoint x: 283, endPoint y: 54, distance: 50.0
click at [283, 56] on input "3m 3M AlastiK Easy-To-Tie Ligatures" at bounding box center [907, 53] width 1258 height 42
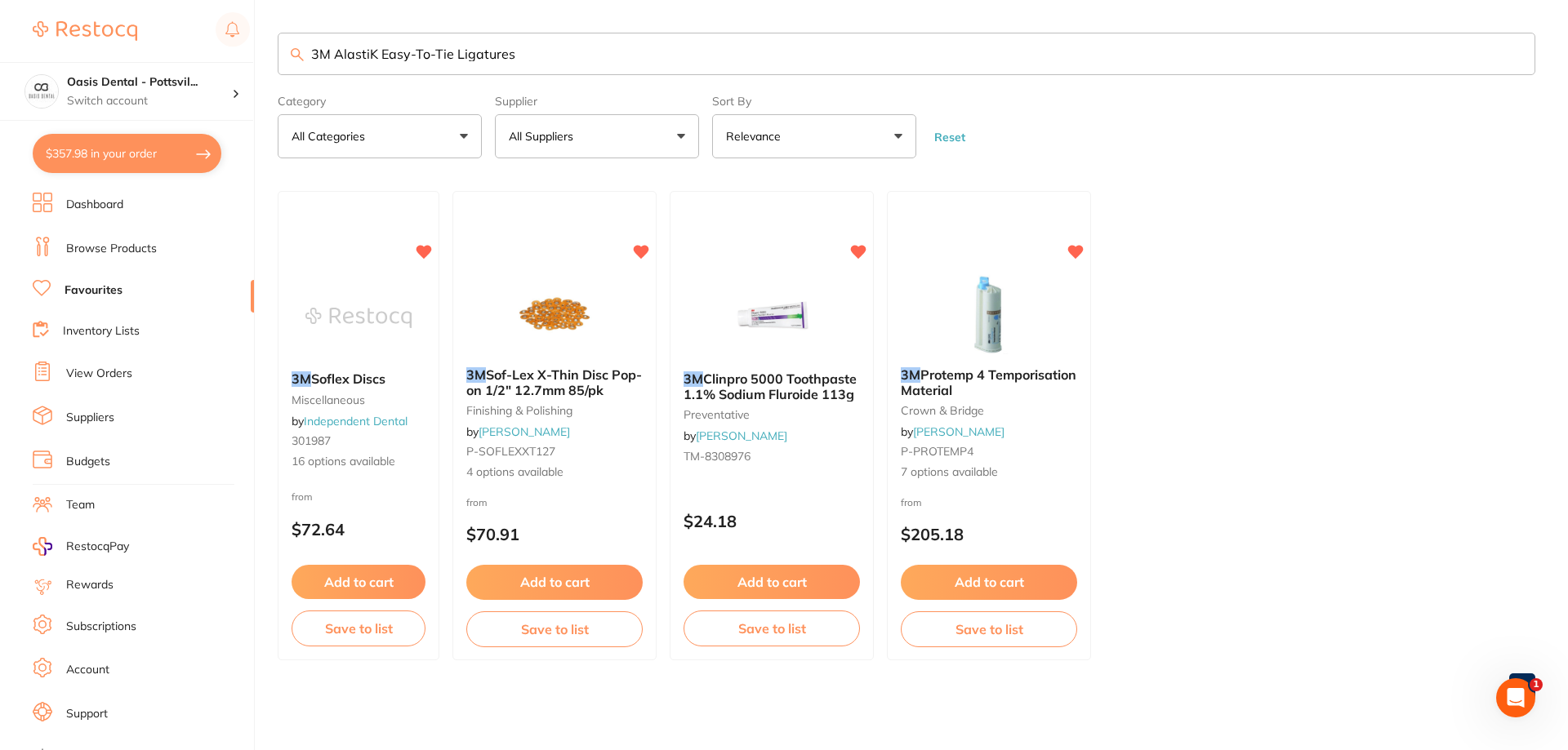
type input "3M AlastiK Easy-To-Tie Ligatures"
click at [607, 134] on button "All Suppliers" at bounding box center [596, 136] width 204 height 44
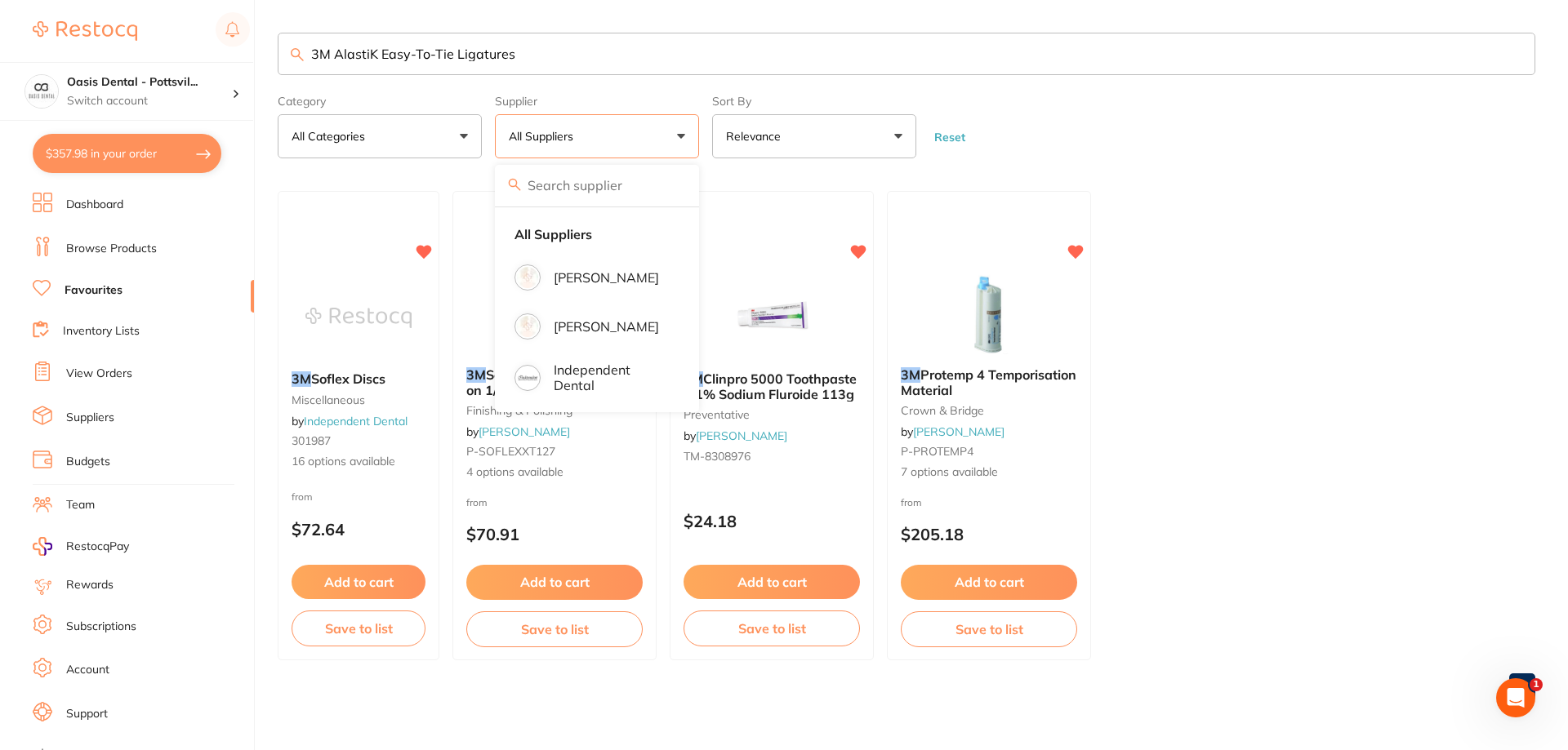
click at [602, 136] on button "All Suppliers" at bounding box center [596, 136] width 204 height 44
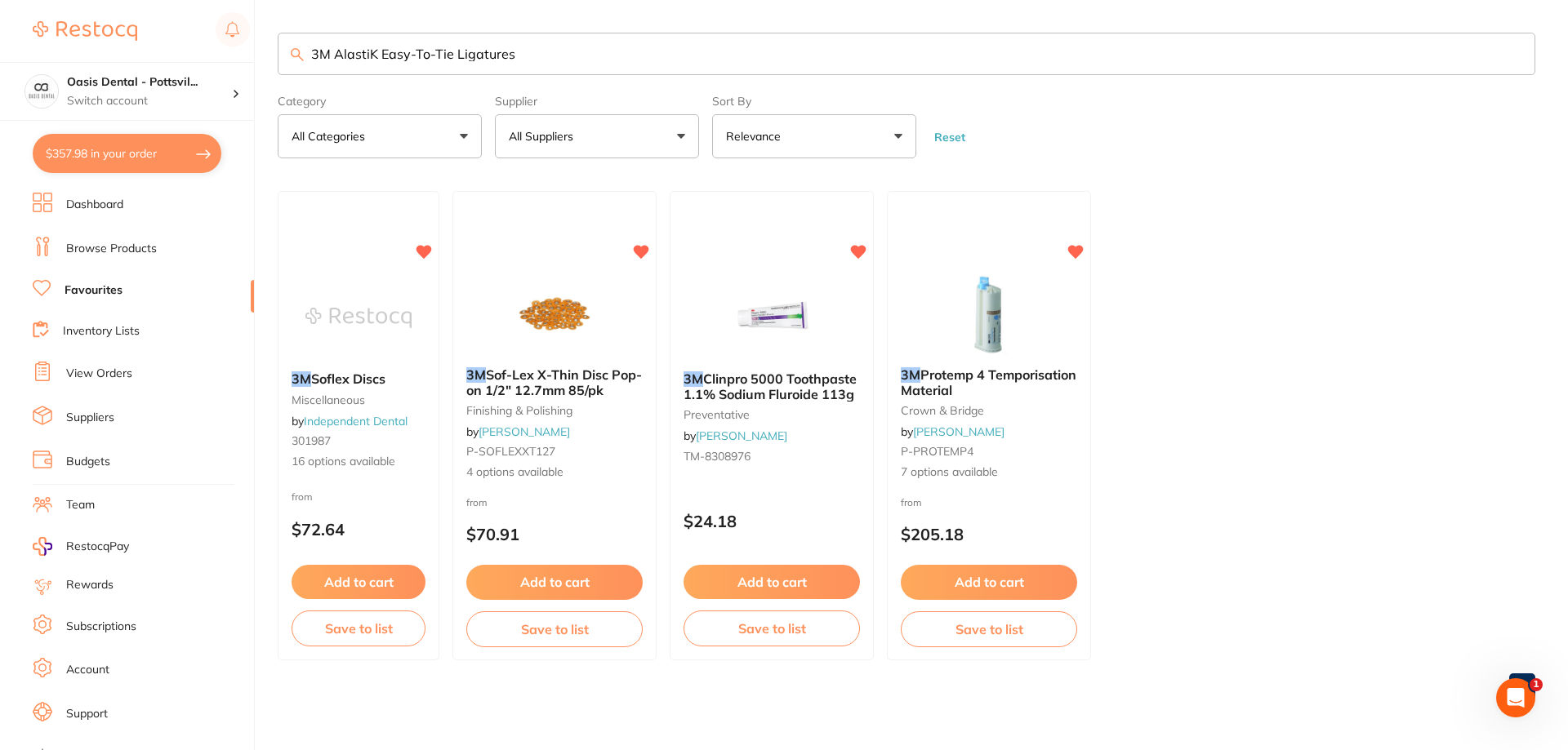
scroll to position [1, 0]
drag, startPoint x: 546, startPoint y: 52, endPoint x: 286, endPoint y: 73, distance: 260.8
click at [286, 73] on input "3M AlastiK Easy-To-Tie Ligatures" at bounding box center [907, 53] width 1258 height 42
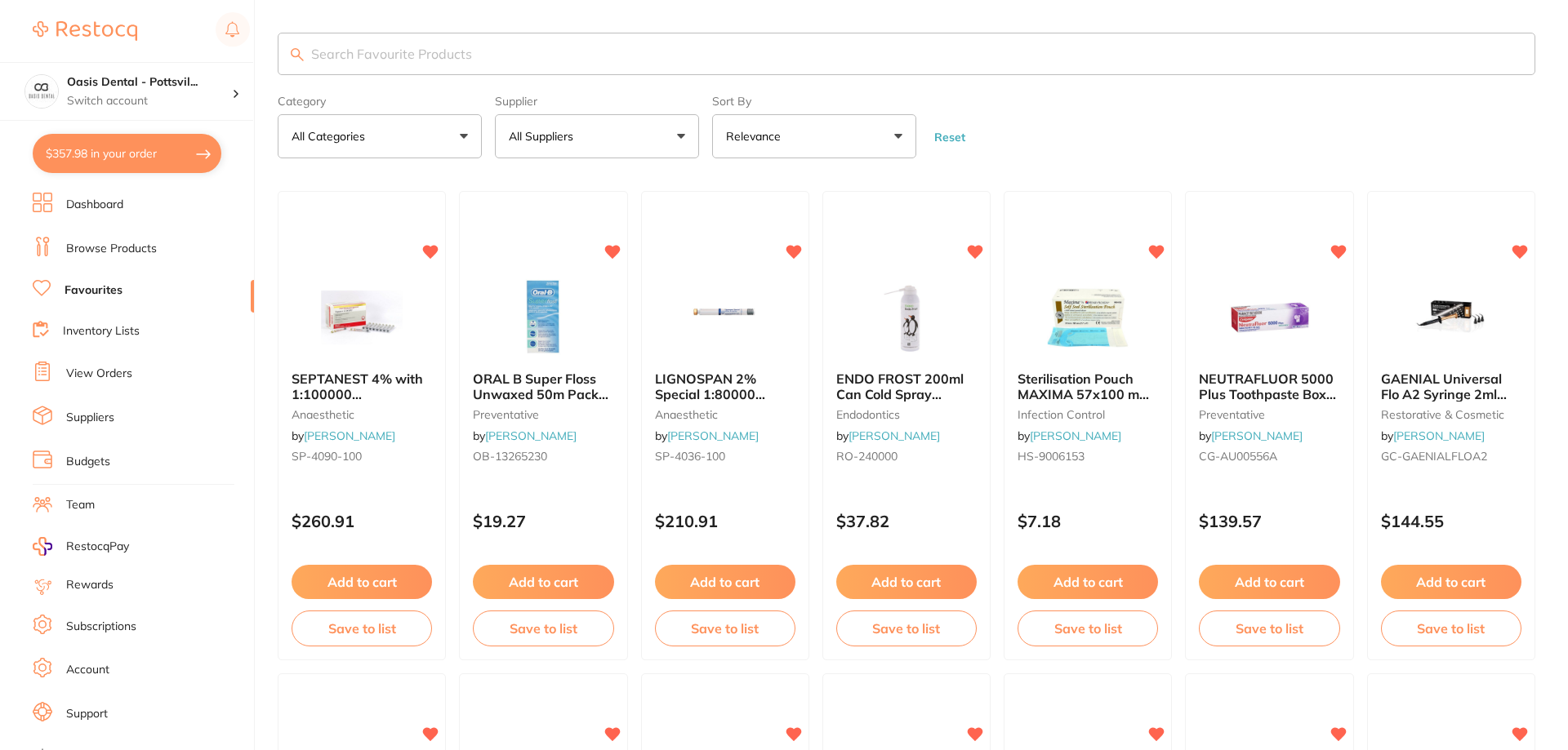
click at [683, 136] on button "All Suppliers" at bounding box center [596, 136] width 204 height 44
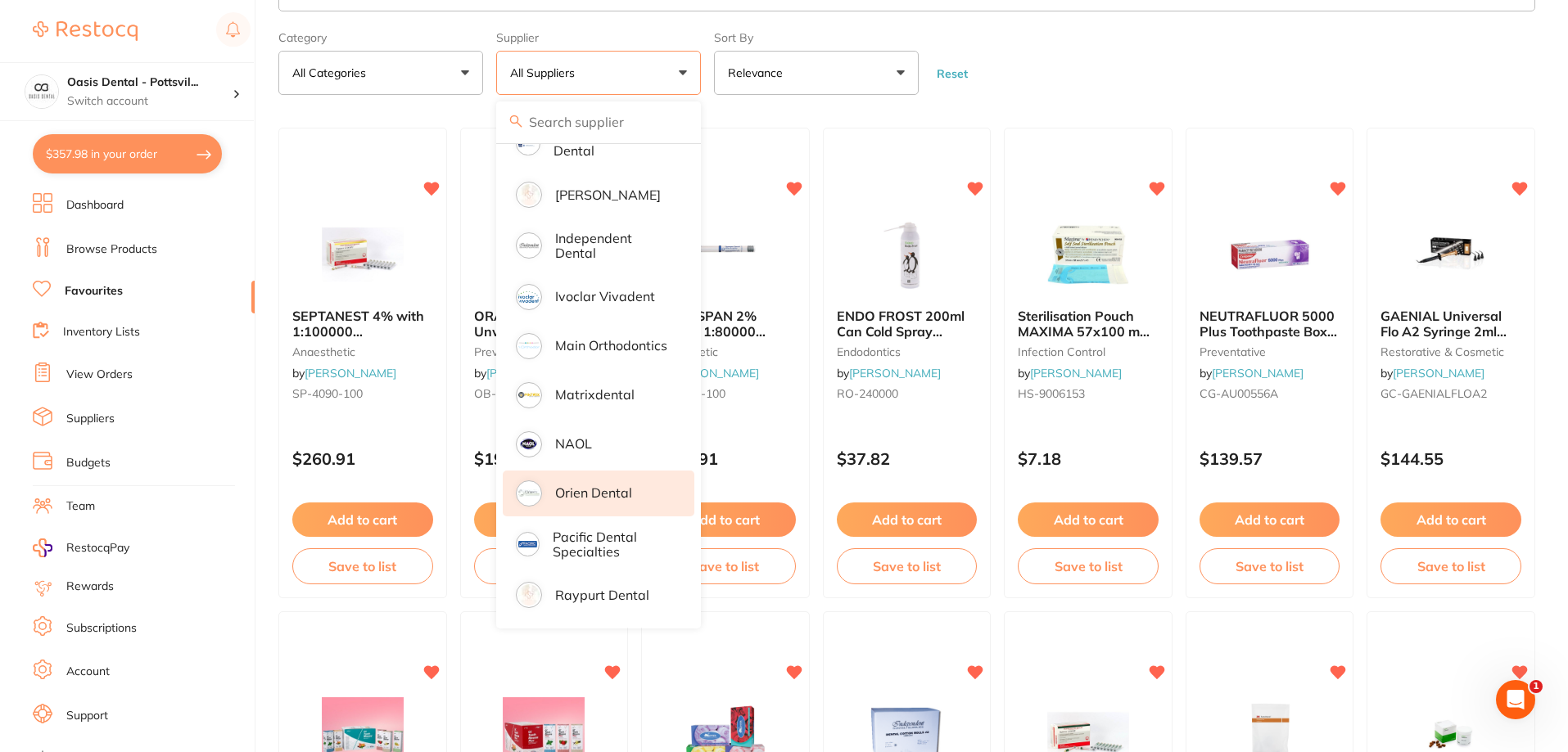
scroll to position [82, 0]
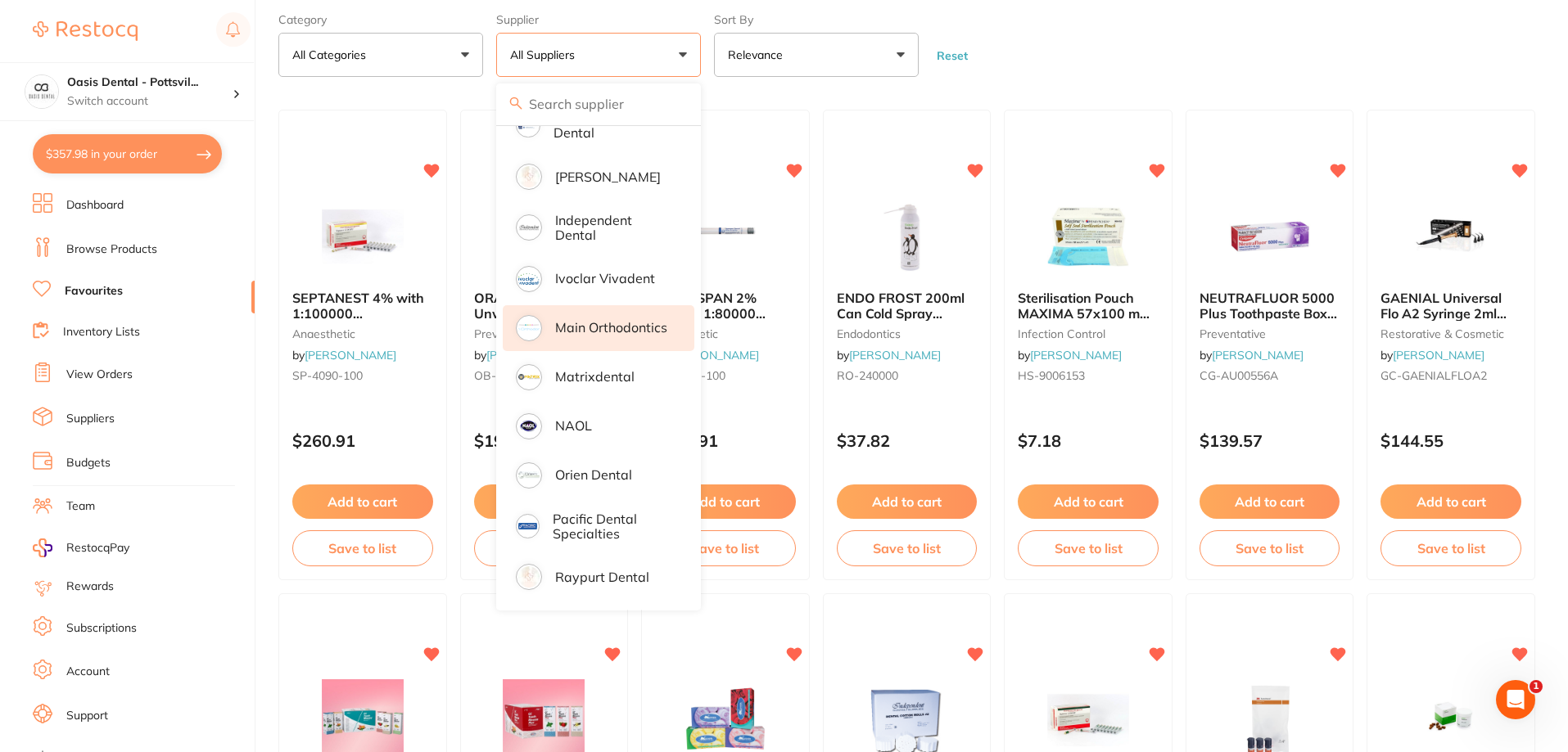
click at [620, 327] on p "Main Orthodontics" at bounding box center [612, 327] width 112 height 15
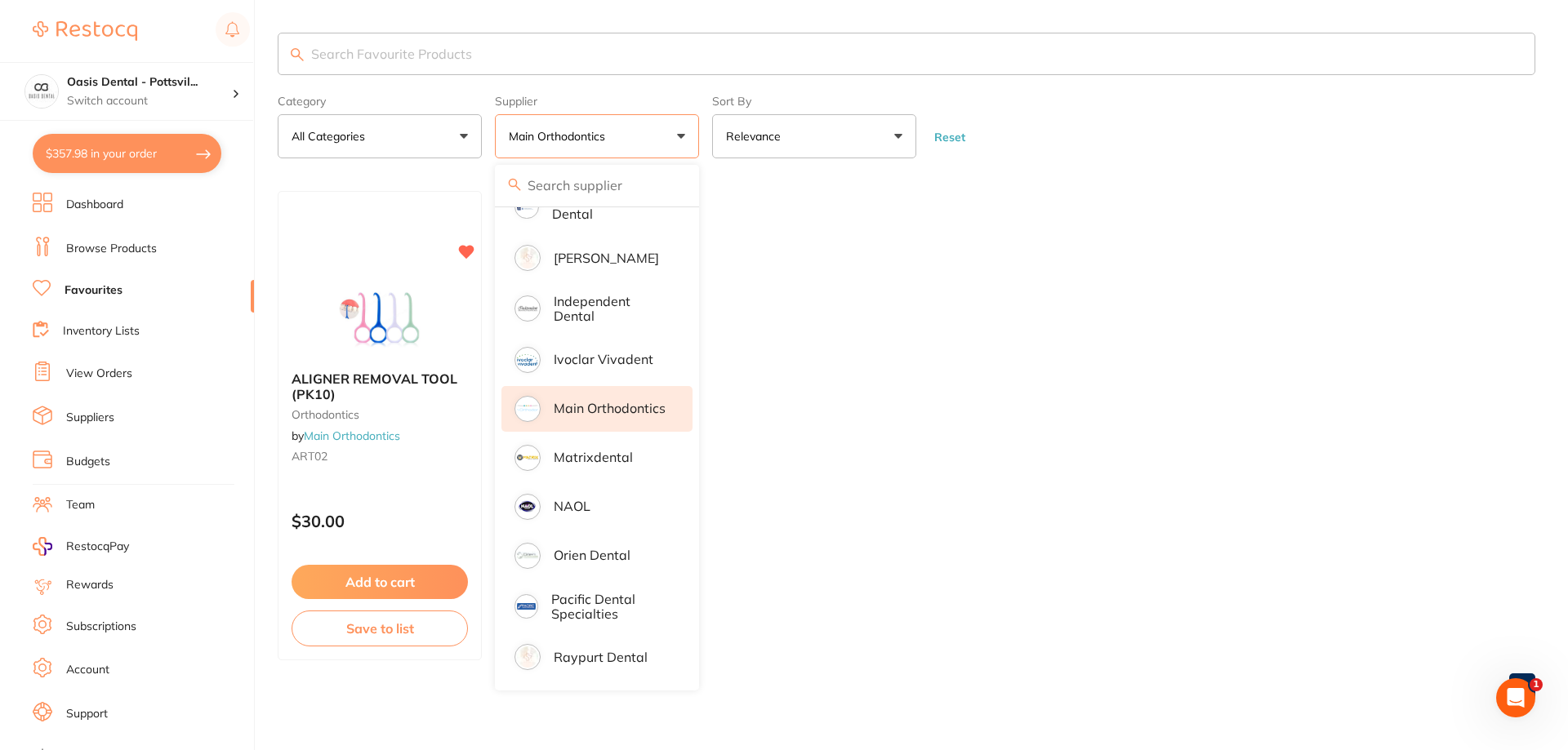
scroll to position [0, 0]
click at [900, 383] on ul "ALIGNER REMOVAL TOOL (PK10) orthodontics by Main Orthodontics ART02 $30.00 Add …" at bounding box center [907, 426] width 1258 height 470
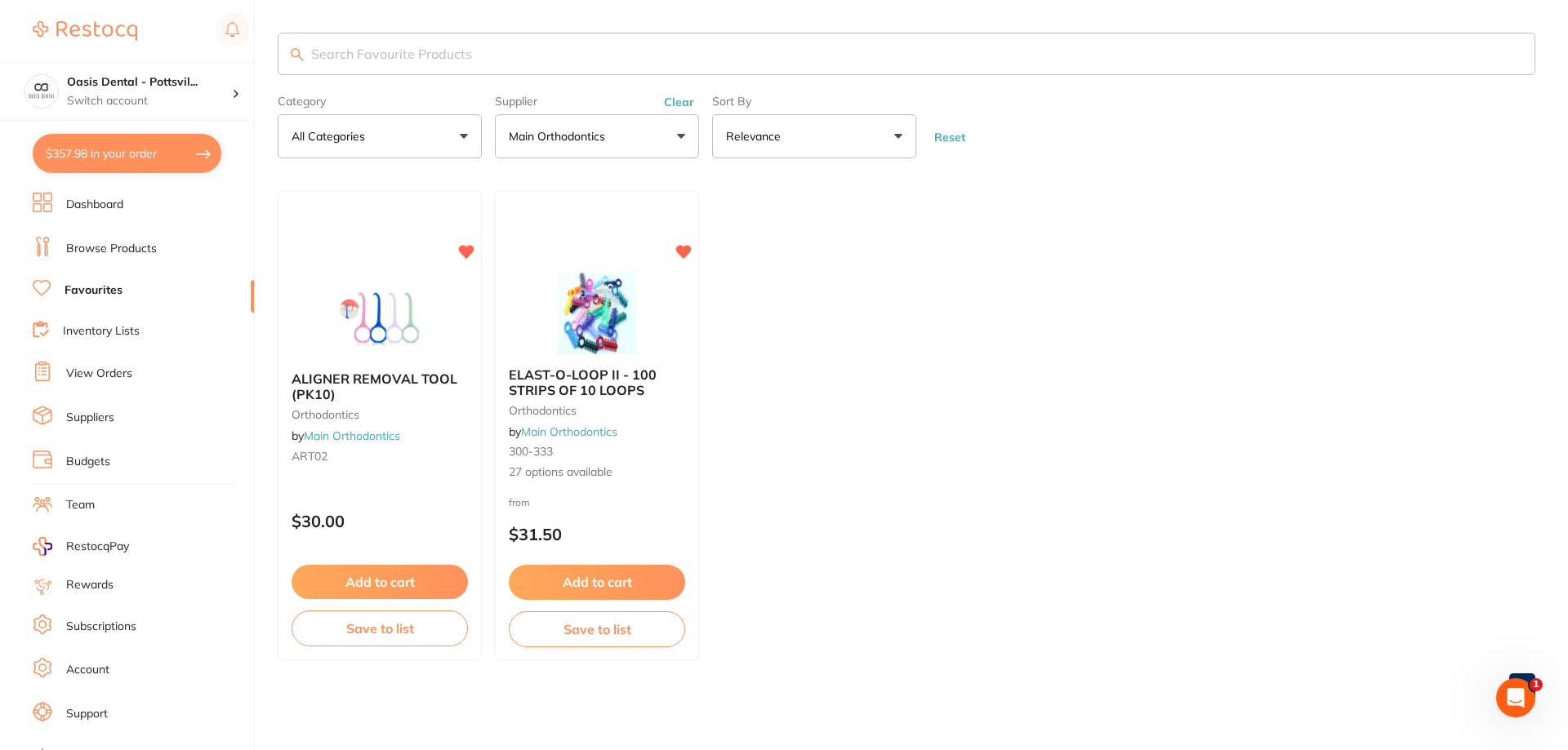
click at [643, 445] on div "ELAST-O-LOOP II - 100 STRIPS OF 10 LOOPS orthodontics by Main Orthodontics 300-…" at bounding box center [596, 424] width 202 height 139
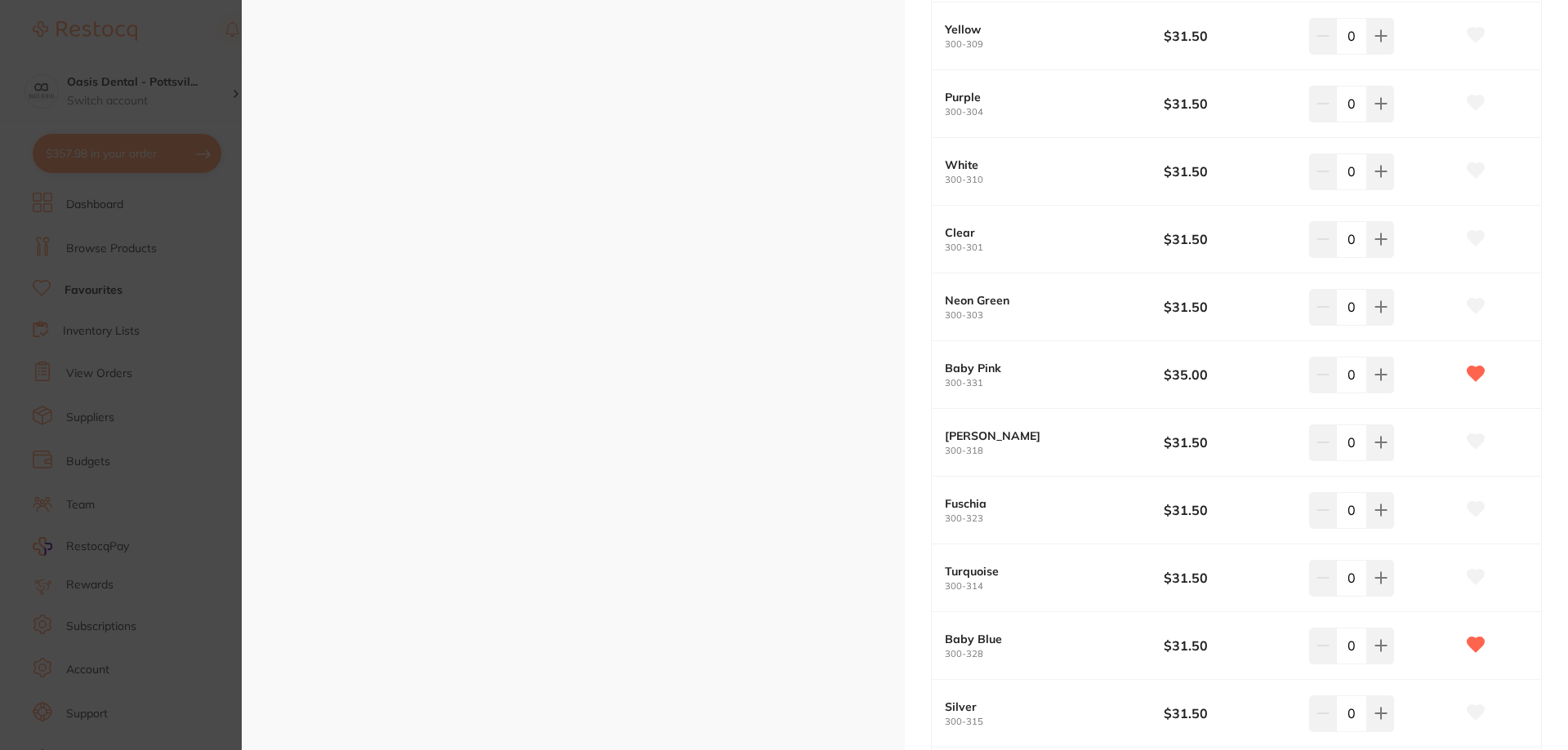
scroll to position [735, 0]
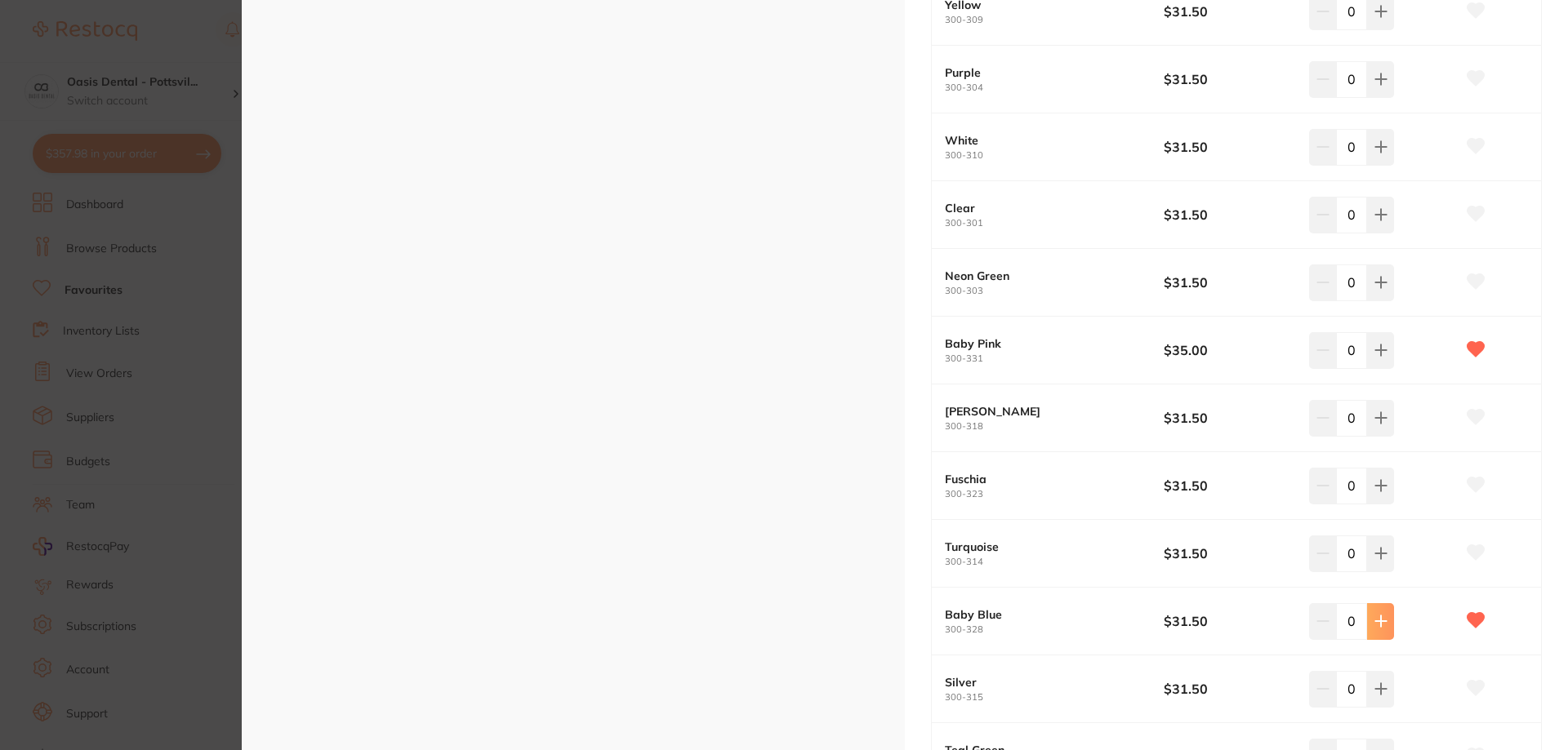
type input "1"
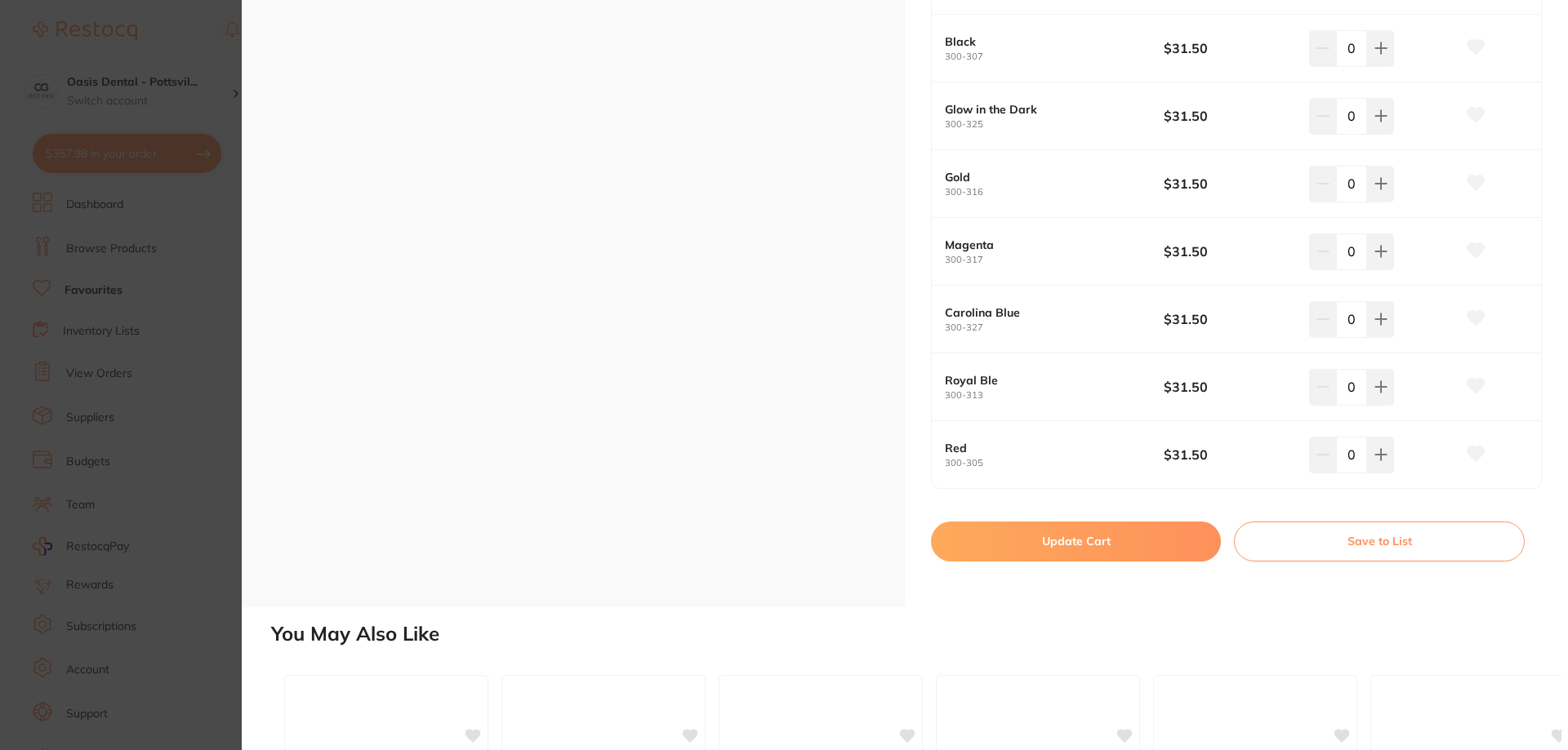
click at [1075, 547] on button "Update Cart" at bounding box center [1076, 542] width 290 height 40
checkbox input "false"
